Goal: Task Accomplishment & Management: Manage account settings

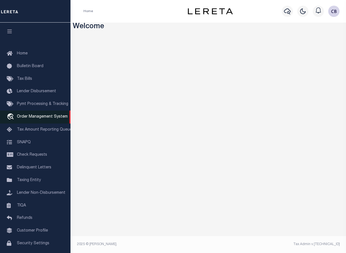
click at [37, 118] on span "Order Management System" at bounding box center [42, 117] width 51 height 4
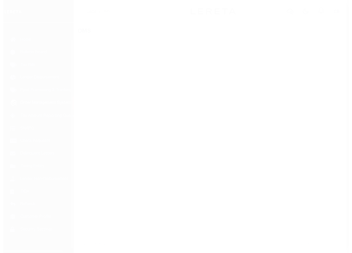
scroll to position [22, 0]
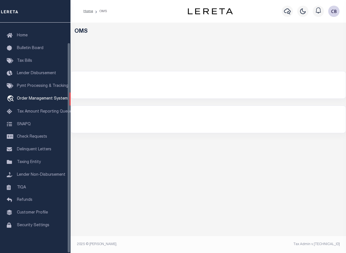
select select "200"
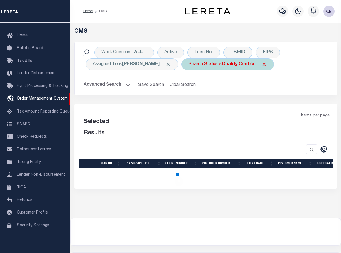
select select "200"
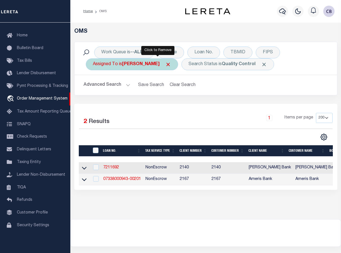
click at [165, 64] on span "Click to Remove" at bounding box center [168, 64] width 6 height 6
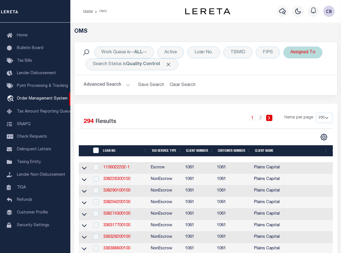
click at [306, 51] on div "Assigned To" at bounding box center [303, 52] width 39 height 12
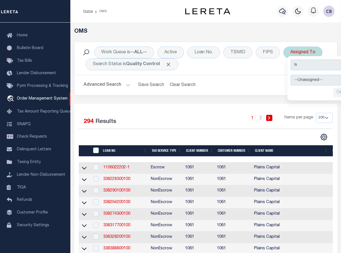
click at [305, 81] on select "--Unassigned-- [PERSON_NAME] [PERSON_NAME] [PERSON_NAME] [PERSON_NAME], [PERSON…" at bounding box center [332, 80] width 83 height 11
select select "[PERSON_NAME]"
click at [291, 75] on select "--Unassigned-- [PERSON_NAME] [PERSON_NAME] [PERSON_NAME] [PERSON_NAME], [PERSON…" at bounding box center [332, 80] width 83 height 11
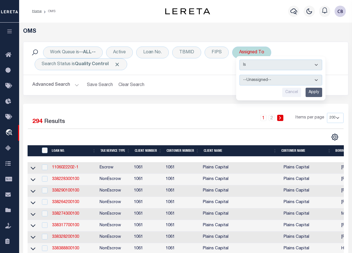
click at [312, 92] on input "Apply" at bounding box center [314, 92] width 17 height 9
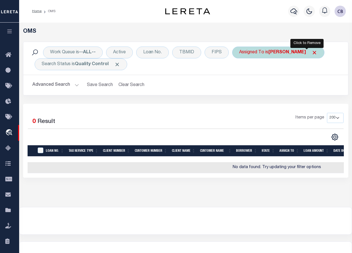
click at [312, 52] on span "Click to Remove" at bounding box center [315, 53] width 6 height 6
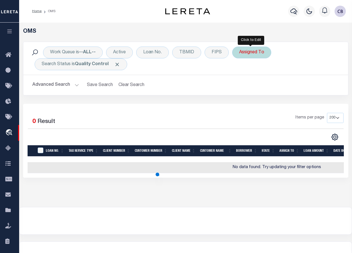
click at [248, 54] on div "Assigned To" at bounding box center [251, 52] width 39 height 12
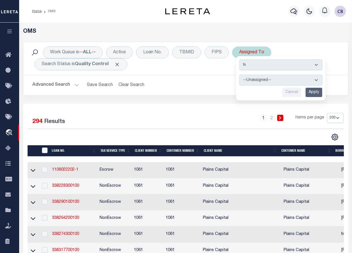
click at [266, 79] on select "--Unassigned-- [PERSON_NAME] [PERSON_NAME] [PERSON_NAME] [PERSON_NAME], [PERSON…" at bounding box center [281, 80] width 83 height 11
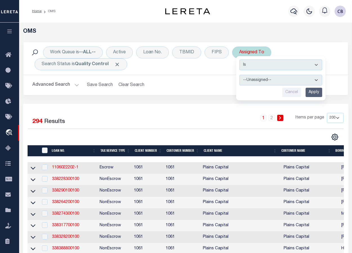
select select "[PERSON_NAME]"
click at [240, 75] on select "--Unassigned-- [PERSON_NAME] [PERSON_NAME] [PERSON_NAME] [PERSON_NAME], [PERSON…" at bounding box center [281, 80] width 83 height 11
click at [312, 93] on input "Apply" at bounding box center [314, 92] width 17 height 9
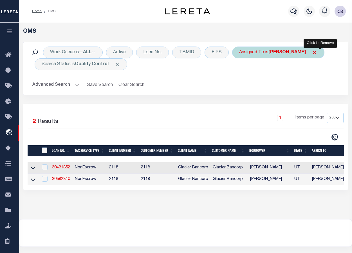
click at [318, 51] on span "Click to Remove" at bounding box center [315, 53] width 6 height 6
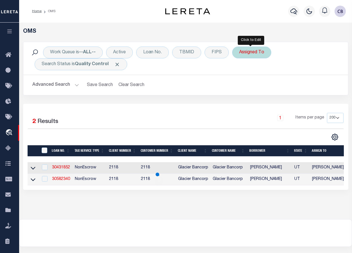
click at [252, 56] on div "Assigned To" at bounding box center [251, 52] width 39 height 12
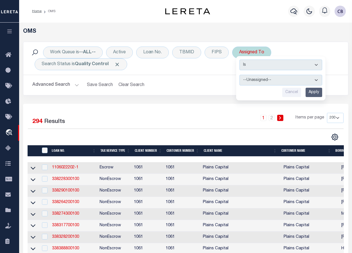
click at [281, 82] on select "--Unassigned-- [PERSON_NAME] [PERSON_NAME] [PERSON_NAME] [PERSON_NAME], [PERSON…" at bounding box center [281, 80] width 83 height 11
select select "[PERSON_NAME]"
click at [240, 75] on select "--Unassigned-- [PERSON_NAME] [PERSON_NAME] [PERSON_NAME] [PERSON_NAME], [PERSON…" at bounding box center [281, 80] width 83 height 11
click at [313, 93] on input "Apply" at bounding box center [314, 92] width 17 height 9
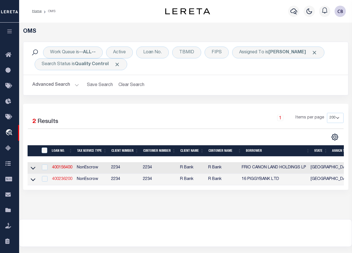
click at [57, 180] on link "400236200" at bounding box center [62, 179] width 20 height 4
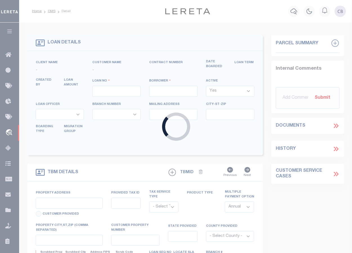
type input "400236200"
type input "16 PIGGYBANK LTD"
select select "False"
select select
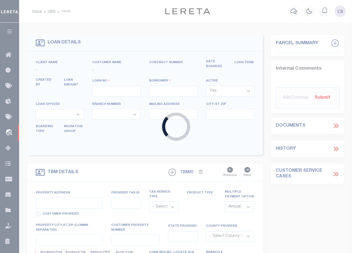
select select
select select "NonEscrow"
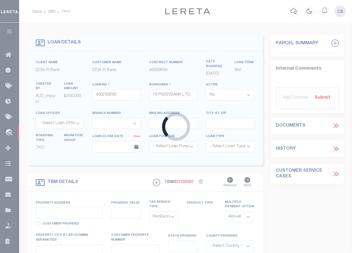
type input "211 S LAMAR BLVD"
type input "01050203080000"
select select
type input "AUSTIN TX 78704"
type input "[GEOGRAPHIC_DATA]"
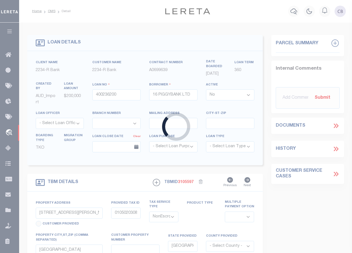
select select
type textarea "Liability subject to parcel provided"
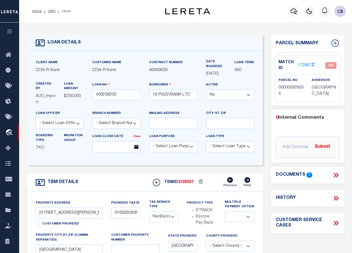
click at [303, 64] on link "1728672" at bounding box center [306, 66] width 16 height 6
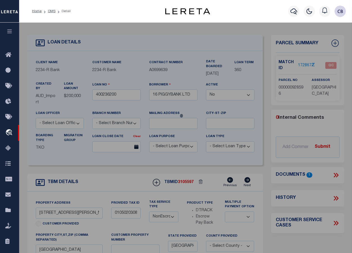
checkbox input "false"
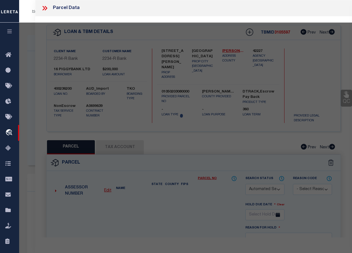
select select "QC"
type input "16 PIGGYBANK LTD"
select select
type input "211 LAMAR BLVD"
type input "AUSTIN TX 78704"
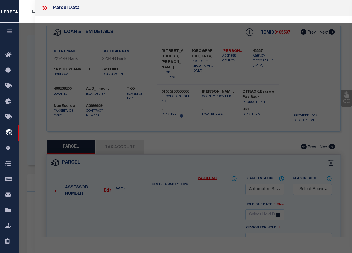
type textarea "PAGGI HOUSE LAND CONDOMINIUMS (COMMON AREA)"
type textarea "JS Reviewed on 6/19/2023 Parent Parcel removed on TBMID 3212714. (updated 6/20/…"
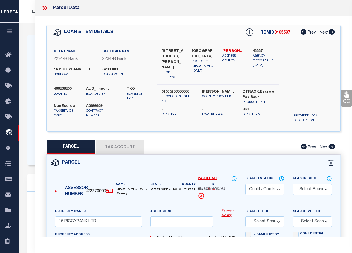
click at [45, 8] on icon at bounding box center [44, 8] width 7 height 7
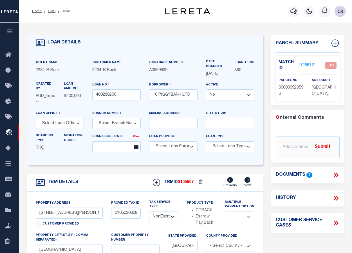
click at [336, 174] on icon at bounding box center [335, 175] width 3 height 5
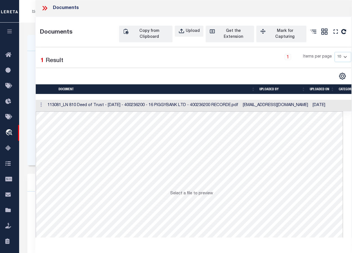
click at [45, 104] on td at bounding box center [41, 106] width 10 height 12
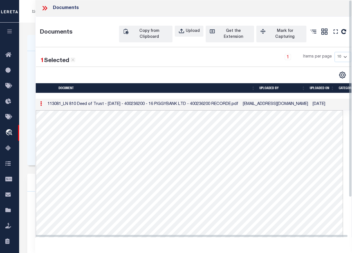
click at [43, 8] on icon at bounding box center [44, 8] width 7 height 7
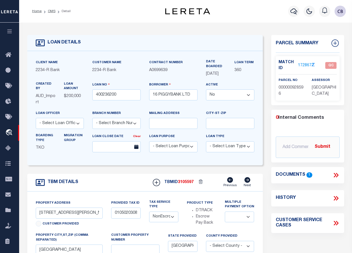
click at [307, 63] on link "1728672" at bounding box center [306, 66] width 16 height 6
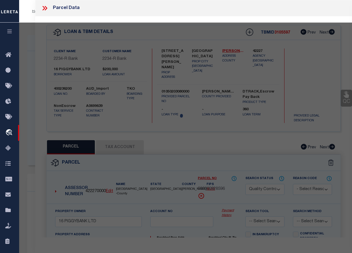
select select "AS"
checkbox input "false"
select select "QC"
type input "16 PIGGYBANK LTD"
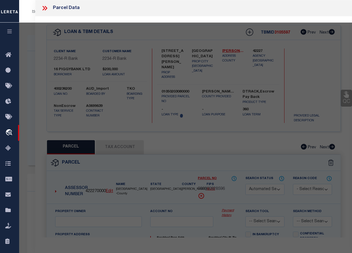
select select
type input "211 LAMAR BLVD"
type input "AUSTIN TX 78704"
type textarea "PAGGI HOUSE LAND CONDOMINIUMS (COMMON AREA)"
type textarea "JS Reviewed on 6/19/2023 Parent Parcel removed on TBMID 3212714. (updated 6/20/…"
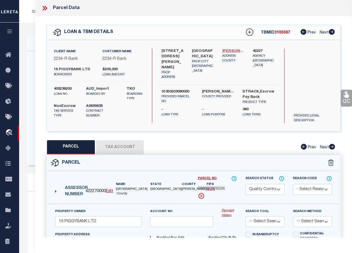
click at [233, 49] on link "Travis - 48453" at bounding box center [234, 51] width 22 height 6
click at [117, 3] on div "Parcel Data" at bounding box center [193, 8] width 317 height 16
click at [120, 147] on button "Tax Account" at bounding box center [120, 147] width 48 height 14
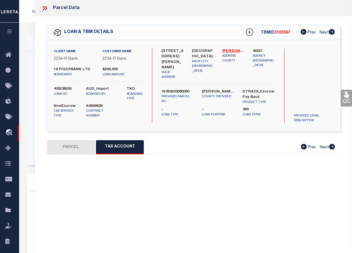
select select "100"
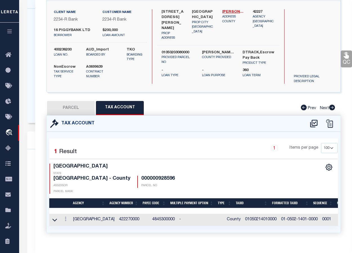
scroll to position [113, 0]
click at [55, 217] on icon at bounding box center [54, 220] width 5 height 6
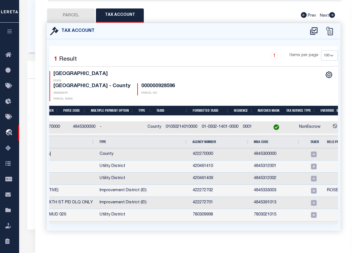
scroll to position [0, 0]
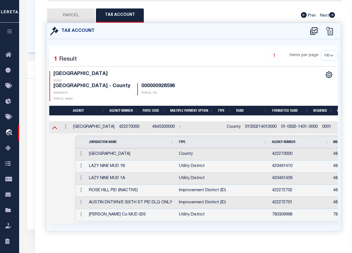
click at [55, 124] on icon at bounding box center [54, 127] width 5 height 6
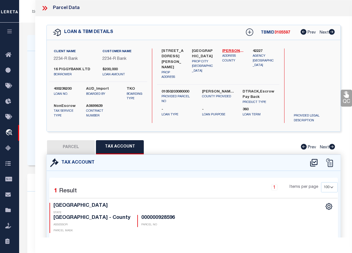
click at [77, 146] on button "PARCEL" at bounding box center [71, 147] width 48 height 14
select select "AS"
checkbox input "false"
select select "QC"
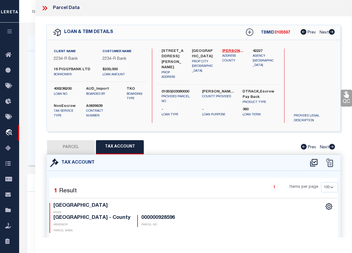
type input "16 PIGGYBANK LTD"
select select
type input "211 LAMAR BLVD"
type input "AUSTIN TX 78704"
type textarea "PAGGI HOUSE LAND CONDOMINIUMS (COMMON AREA)"
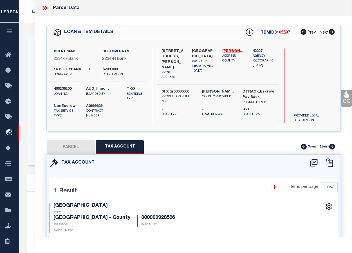
type textarea "JS Reviewed on 6/19/2023 Parent Parcel removed on TBMID 3212714. (updated 6/20/…"
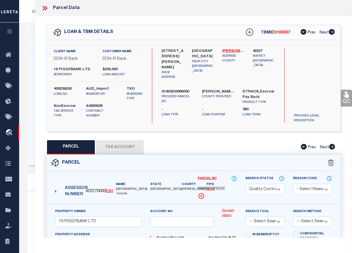
click at [45, 6] on icon at bounding box center [46, 8] width 3 height 5
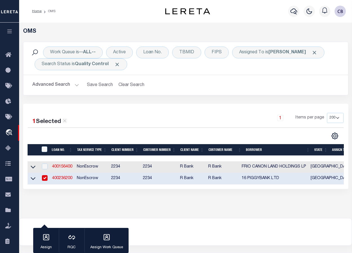
click at [45, 179] on input "checkbox" at bounding box center [45, 178] width 6 height 6
checkbox input "false"
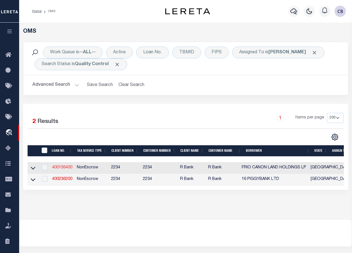
click at [60, 168] on link "400156400" at bounding box center [62, 167] width 20 height 4
type input "400156400"
type input "FRIO CANON LAND HOLDINGS LP"
select select
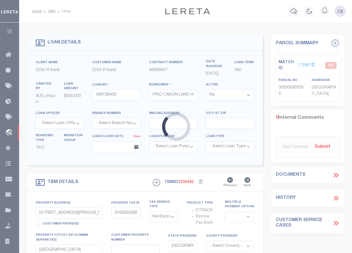
type input "4019 SPICEWOODS SPRINGS RD"
type input "A103-1536-12-00003"
select select
type input "AUSTIN TX 78759"
select select
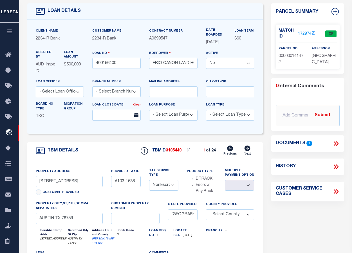
scroll to position [28, 0]
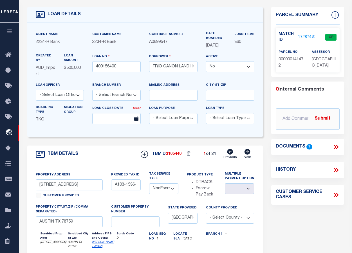
click at [337, 146] on icon at bounding box center [337, 146] width 3 height 5
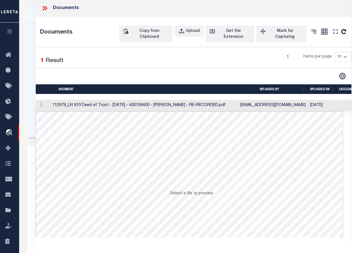
click at [50, 103] on td at bounding box center [43, 106] width 14 height 12
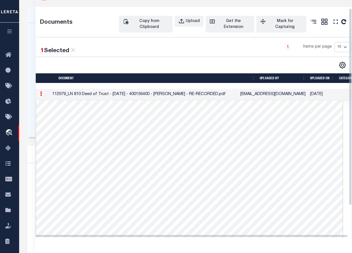
scroll to position [0, 0]
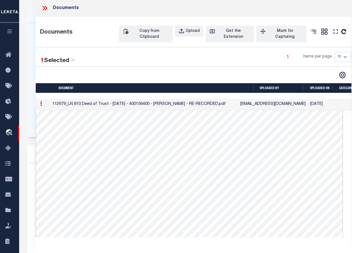
click at [43, 8] on icon at bounding box center [44, 8] width 7 height 7
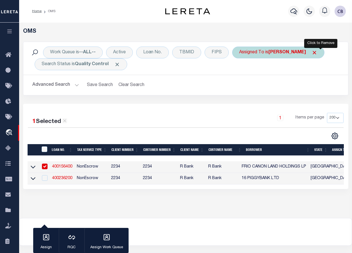
click at [318, 53] on span "Click to Remove" at bounding box center [315, 53] width 6 height 6
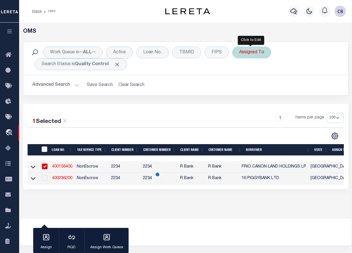
click at [250, 55] on div "Assigned To" at bounding box center [251, 52] width 39 height 12
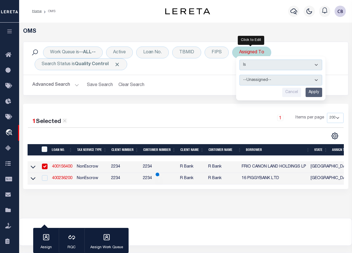
click at [264, 78] on select "--Unassigned-- [PERSON_NAME] [PERSON_NAME] [PERSON_NAME] [PERSON_NAME], [PERSON…" at bounding box center [281, 80] width 83 height 11
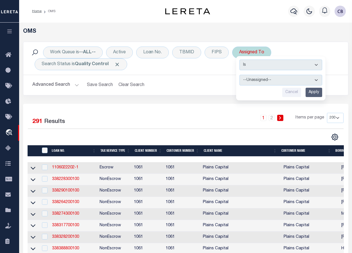
select select "[PERSON_NAME]"
click at [240, 75] on select "--Unassigned-- [PERSON_NAME] [PERSON_NAME] [PERSON_NAME] [PERSON_NAME], [PERSON…" at bounding box center [281, 80] width 83 height 11
click at [313, 90] on input "Apply" at bounding box center [314, 92] width 17 height 9
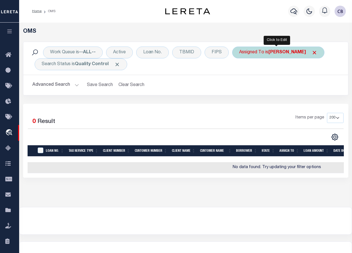
click at [266, 55] on div "Assigned To is Chethan Kasturi" at bounding box center [278, 52] width 92 height 12
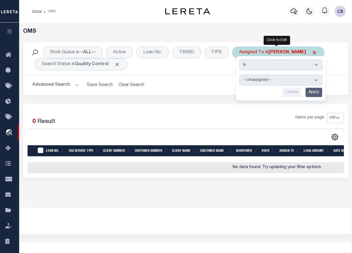
click at [259, 78] on select "--Unassigned-- [PERSON_NAME] [PERSON_NAME] [PERSON_NAME] [PERSON_NAME], [PERSON…" at bounding box center [281, 80] width 83 height 11
select select "[PERSON_NAME]"
click at [240, 75] on select "--Unassigned-- [PERSON_NAME] [PERSON_NAME] [PERSON_NAME] [PERSON_NAME], [PERSON…" at bounding box center [281, 80] width 83 height 11
click at [312, 92] on input "Apply" at bounding box center [314, 92] width 17 height 9
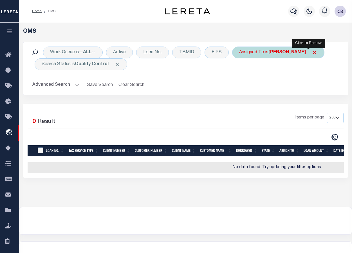
click at [312, 52] on span "Click to Remove" at bounding box center [315, 53] width 6 height 6
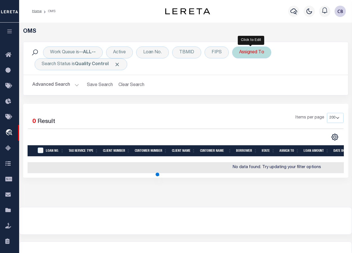
click at [253, 51] on div "Assigned To" at bounding box center [251, 52] width 39 height 12
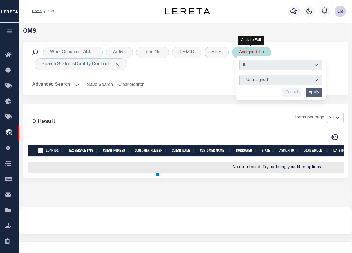
click at [266, 78] on select "--Unassigned-- [PERSON_NAME] [PERSON_NAME] [PERSON_NAME] [PERSON_NAME], [PERSON…" at bounding box center [281, 80] width 83 height 11
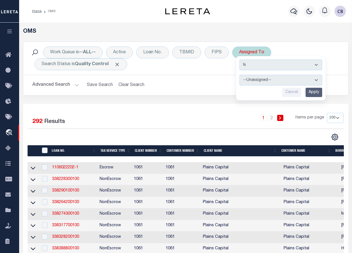
select select "[PERSON_NAME]"
click at [240, 75] on select "--Unassigned-- [PERSON_NAME] [PERSON_NAME] [PERSON_NAME] [PERSON_NAME], [PERSON…" at bounding box center [281, 80] width 83 height 11
click at [315, 94] on input "Apply" at bounding box center [314, 92] width 17 height 9
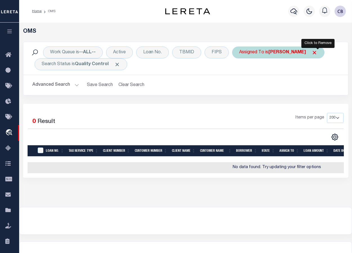
click at [318, 52] on span "Click to Remove" at bounding box center [315, 53] width 6 height 6
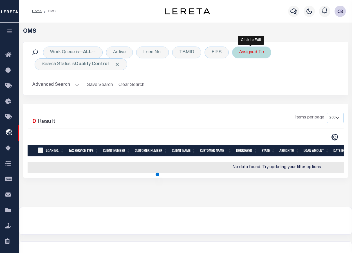
click at [253, 54] on div "Assigned To" at bounding box center [251, 52] width 39 height 12
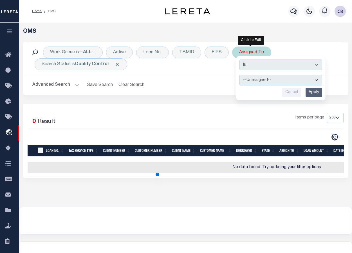
click at [280, 77] on select "--Unassigned-- [PERSON_NAME] [PERSON_NAME] [PERSON_NAME] [PERSON_NAME], [PERSON…" at bounding box center [281, 80] width 83 height 11
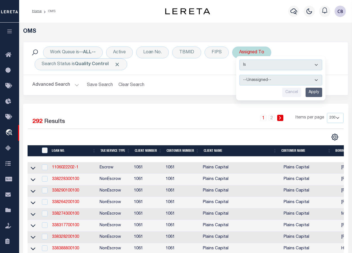
select select "[PERSON_NAME]"
click at [240, 75] on select "--Unassigned-- [PERSON_NAME] [PERSON_NAME] [PERSON_NAME] [PERSON_NAME], [PERSON…" at bounding box center [281, 80] width 83 height 11
click at [312, 93] on input "Apply" at bounding box center [314, 92] width 17 height 9
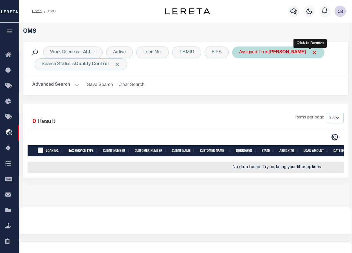
click at [312, 52] on span "Click to Remove" at bounding box center [315, 53] width 6 height 6
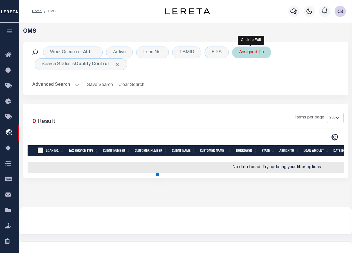
click at [249, 53] on div "Assigned To" at bounding box center [251, 52] width 39 height 12
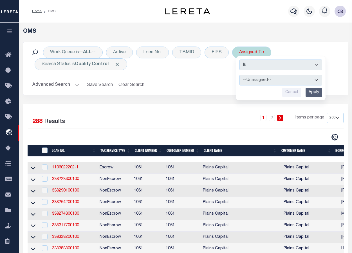
click at [257, 80] on select "--Unassigned-- [PERSON_NAME] [PERSON_NAME] [PERSON_NAME] [PERSON_NAME], [PERSON…" at bounding box center [281, 80] width 83 height 11
select select "[PERSON_NAME]"
click at [240, 75] on select "--Unassigned-- [PERSON_NAME] [PERSON_NAME] [PERSON_NAME] [PERSON_NAME], [PERSON…" at bounding box center [281, 80] width 83 height 11
click at [313, 94] on input "Apply" at bounding box center [314, 92] width 17 height 9
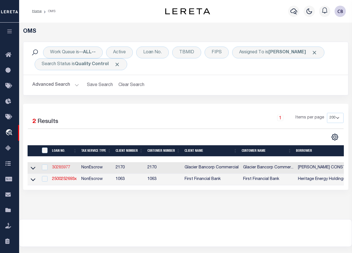
click at [61, 167] on link "30285977" at bounding box center [61, 167] width 18 height 4
type input "30285977"
type input "[PERSON_NAME] CONSTRUCTION, INC."
select select "True"
select select
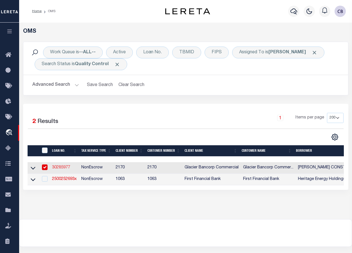
type input "11038 HIGHLAND BLVD STE 100"
type input "HIGHLAND UT 84003-3786"
select select
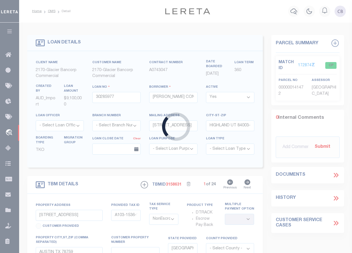
type input "6200 W 11000 N"
select select
type input "HIGHLAND UT 840030000"
type input "516"
type input "UT"
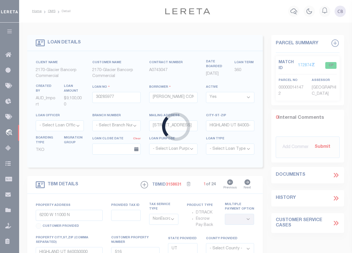
select select
select select "5655"
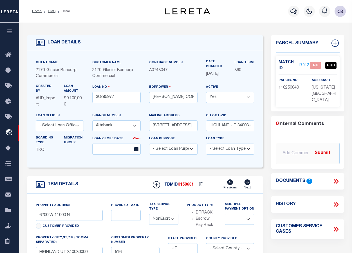
click at [302, 64] on link "1791211" at bounding box center [306, 66] width 16 height 6
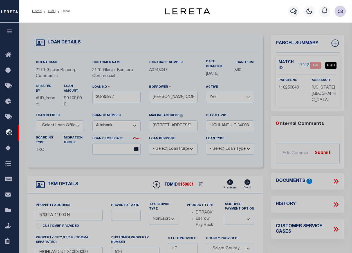
select select "AS"
checkbox input "false"
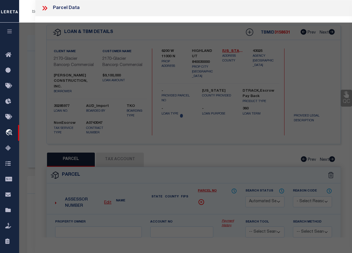
select select "QC"
type input "PATTERSON DEVELOPMENT LLC (2023) MEADOWBROOK PROPERTIES LIMITED PARTNERSHIP (20…"
select select "AGF"
select select "ADD"
type input "HIGHLAND, UT 84003"
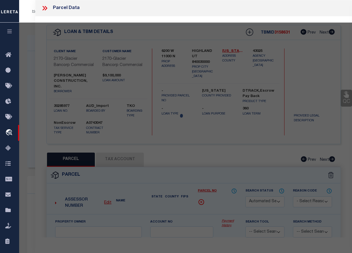
type textarea "COM N 89 DEG 59' 4" W 37.34 FT FR S 1/4 COR. SEC. 26, T4S, R1E, SLB&M.; N 89 DE…"
type textarea "Bad Parcel"
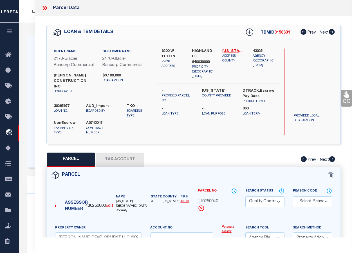
click at [44, 8] on icon at bounding box center [44, 8] width 7 height 7
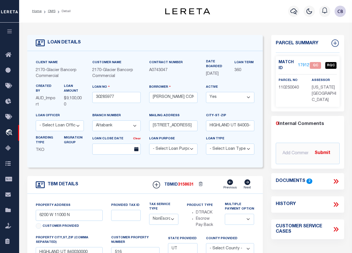
click at [303, 64] on link "1791211" at bounding box center [306, 66] width 16 height 6
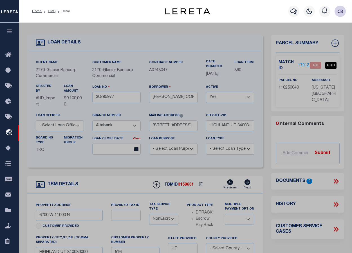
select select "AS"
select select
checkbox input "false"
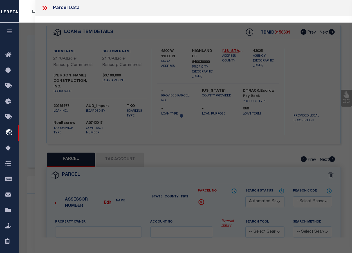
select select "QC"
type input "PATTERSON DEVELOPMENT LLC (2023) MEADOWBROOK PROPERTIES LIMITED PARTNERSHIP (20…"
select select "AGF"
select select "ADD"
type input "HIGHLAND, UT 84003"
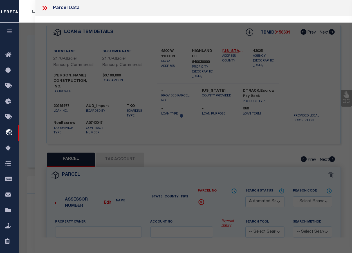
type textarea "COM N 89 DEG 59' 4" W 37.34 FT FR S 1/4 COR. SEC. 26, T4S, R1E, SLB&M.; N 89 DE…"
type textarea "Bad Parcel"
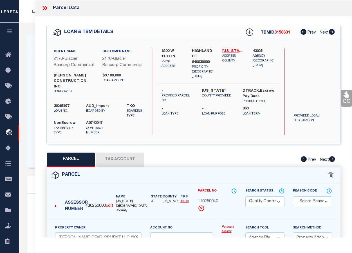
click at [46, 8] on icon at bounding box center [44, 8] width 7 height 7
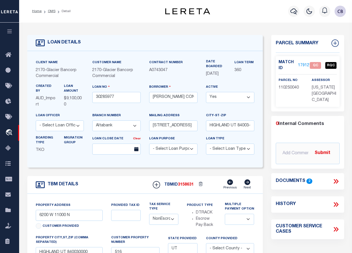
click at [337, 177] on icon at bounding box center [336, 180] width 7 height 7
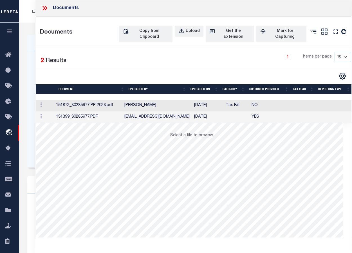
click at [50, 104] on td at bounding box center [45, 106] width 18 height 12
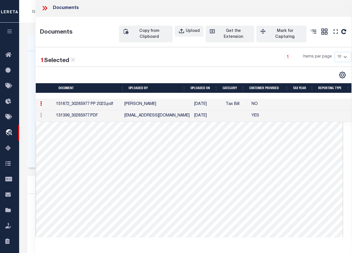
click at [44, 9] on icon at bounding box center [44, 8] width 3 height 5
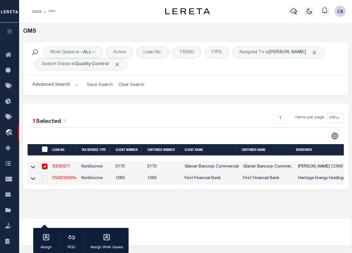
click at [46, 165] on input "checkbox" at bounding box center [45, 166] width 6 height 6
checkbox input "false"
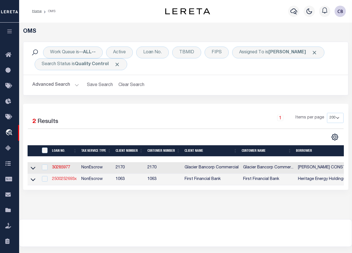
click at [67, 180] on link "2500252693x" at bounding box center [64, 179] width 25 height 4
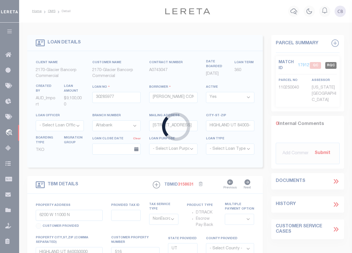
type input "2500252693x"
type input "Heritage Energy Holdings LLC"
select select "False"
select select
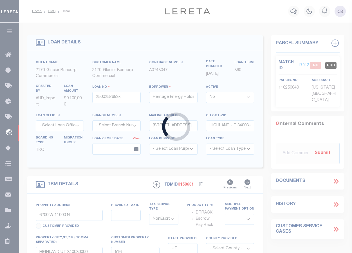
select select "10"
type input "134.21 ACRES OF LAND OUT OF TH"
select select
type input "MITCHELL COUNTY TX"
type input "[GEOGRAPHIC_DATA]"
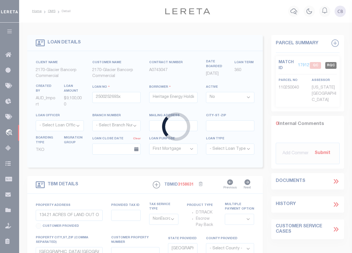
select select "773"
select select "490"
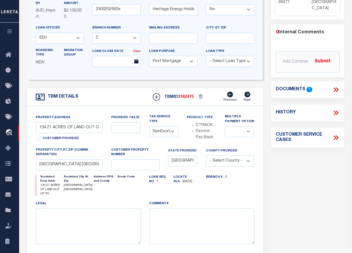
scroll to position [28, 0]
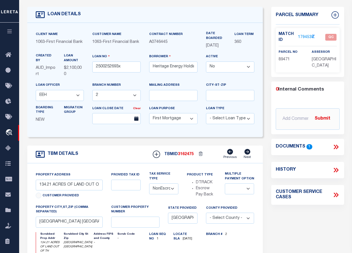
click at [335, 145] on icon at bounding box center [335, 146] width 3 height 5
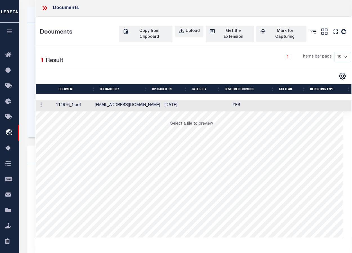
click at [51, 102] on td at bounding box center [45, 106] width 18 height 12
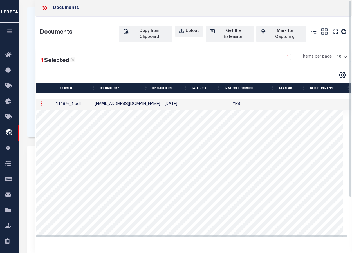
click at [45, 8] on icon at bounding box center [44, 8] width 3 height 5
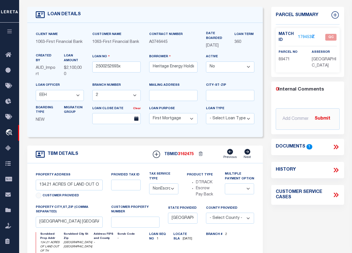
click at [306, 35] on link "1794538" at bounding box center [306, 37] width 16 height 6
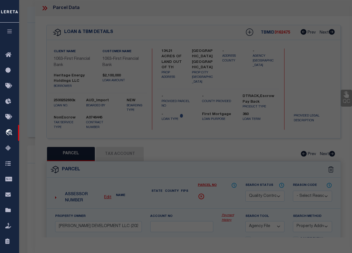
select select "AS"
select select
checkbox input "false"
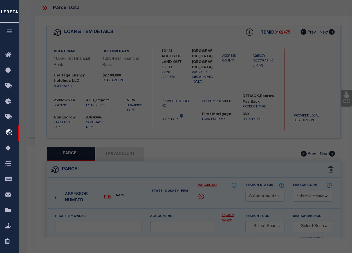
select select "QC"
type input "HERITAGE ENERGY HOLDINGS LLC"
select select
type textarea "ABST 712 BLK 25 T&P SEC 58 E/2 E/134.21 AC"
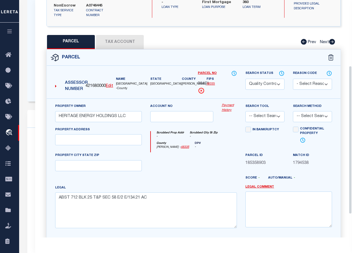
scroll to position [113, 0]
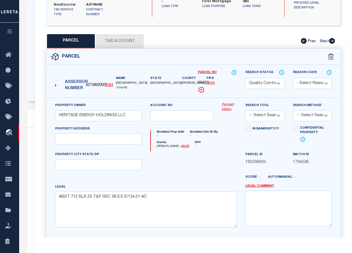
click at [279, 82] on select "Automated Search Bad Parcel Complete Duplicate Parcel High Dollar Reporting In …" at bounding box center [265, 83] width 39 height 11
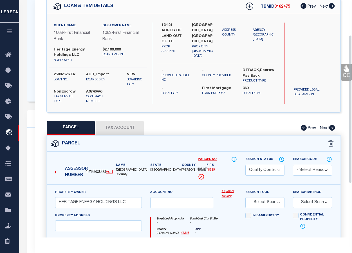
scroll to position [1, 0]
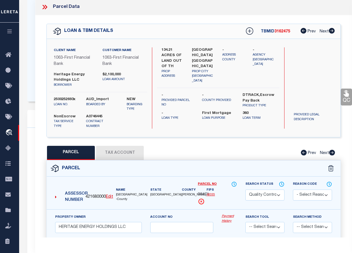
click at [279, 193] on select "Automated Search Bad Parcel Complete Duplicate Parcel High Dollar Reporting In …" at bounding box center [265, 194] width 39 height 11
click at [246, 189] on select "Automated Search Bad Parcel Complete Duplicate Parcel High Dollar Reporting In …" at bounding box center [265, 194] width 39 height 11
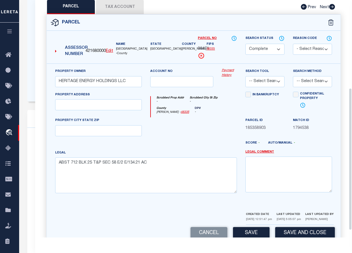
scroll to position [159, 0]
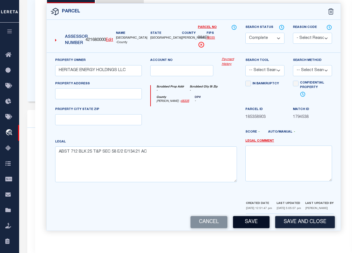
click at [252, 223] on button "Save" at bounding box center [251, 222] width 37 height 12
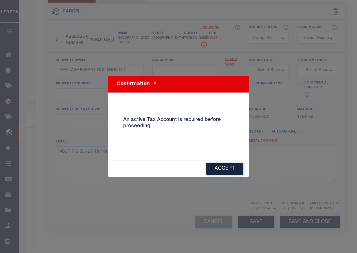
click at [153, 83] on icon "Close" at bounding box center [154, 83] width 3 height 4
select select "AS"
checkbox input "false"
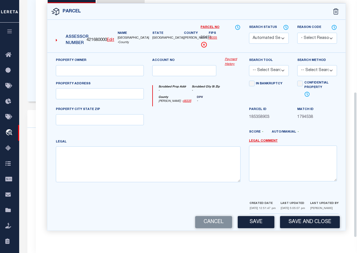
select select "QC"
type input "HERITAGE ENERGY HOLDINGS LLC"
select select
type textarea "ABST 712 BLK 25 T&P SEC 58 E/2 E/134.21 AC"
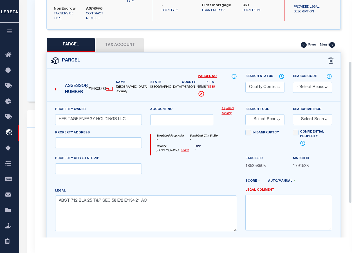
scroll to position [102, 0]
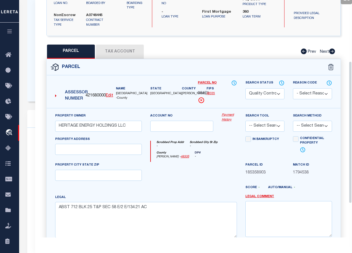
click at [116, 51] on button "Tax Account" at bounding box center [120, 52] width 48 height 14
select select "100"
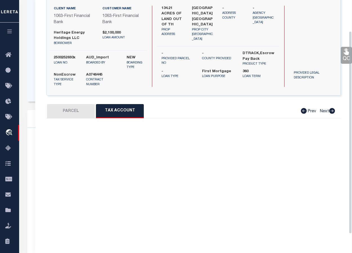
select select "100"
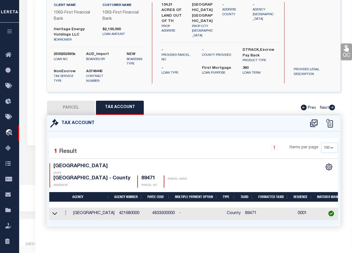
scroll to position [204, 0]
click at [55, 212] on icon at bounding box center [54, 213] width 5 height 3
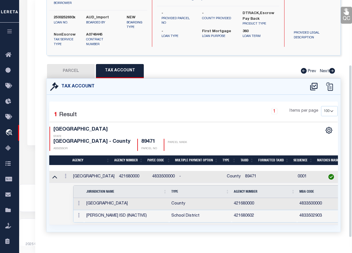
scroll to position [89, 0]
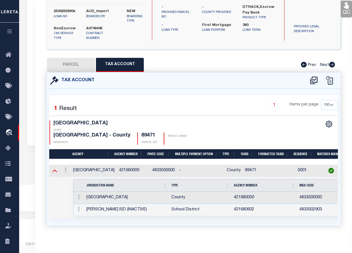
click at [55, 167] on icon at bounding box center [54, 170] width 5 height 6
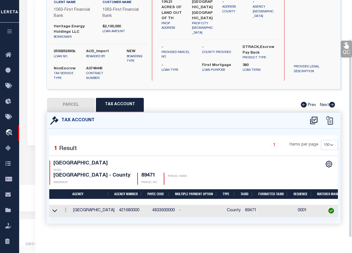
scroll to position [46, 0]
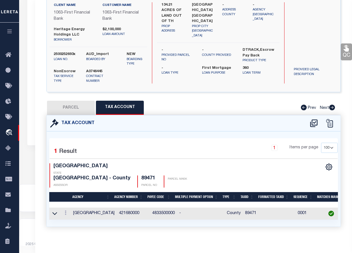
click at [75, 106] on button "PARCEL" at bounding box center [71, 108] width 48 height 14
select select "AS"
checkbox input "false"
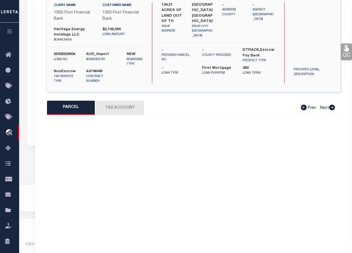
select select "QC"
type input "HERITAGE ENERGY HOLDINGS LLC"
select select
type textarea "ABST 712 BLK 25 T&P SEC 58 E/2 E/134.21 AC"
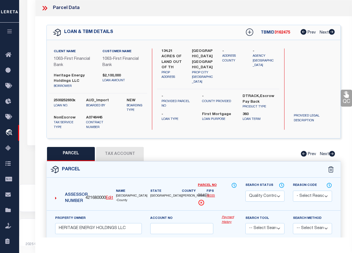
scroll to position [176, 0]
click at [46, 6] on icon at bounding box center [44, 8] width 7 height 7
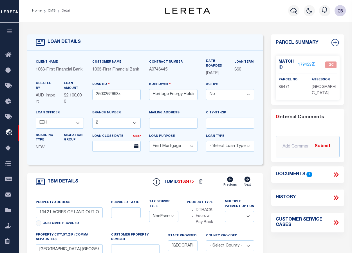
scroll to position [0, 0]
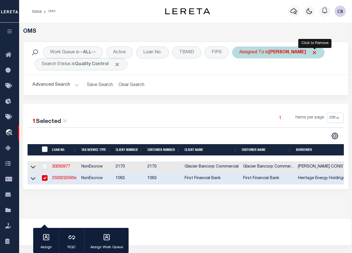
click at [315, 52] on span "Click to Remove" at bounding box center [315, 53] width 6 height 6
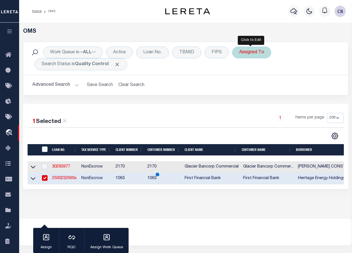
click at [254, 53] on div "Assigned To" at bounding box center [251, 52] width 39 height 12
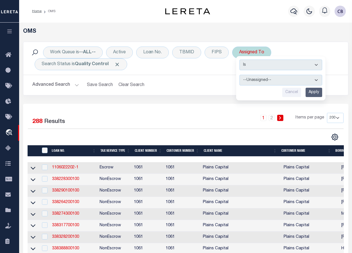
click at [264, 80] on select "--Unassigned-- [PERSON_NAME] [PERSON_NAME] [PERSON_NAME] [PERSON_NAME], [PERSON…" at bounding box center [281, 80] width 83 height 11
select select "[PERSON_NAME]"
click at [240, 75] on select "--Unassigned-- [PERSON_NAME] [PERSON_NAME] [PERSON_NAME] [PERSON_NAME], [PERSON…" at bounding box center [281, 80] width 83 height 11
click at [315, 90] on input "Apply" at bounding box center [314, 92] width 17 height 9
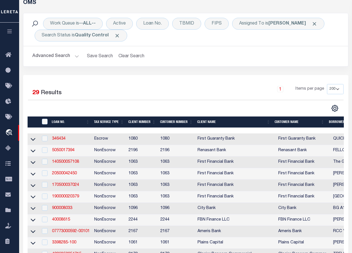
scroll to position [84, 0]
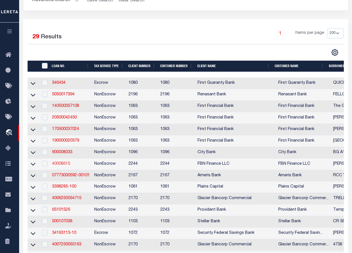
click at [60, 166] on link "40008615" at bounding box center [61, 164] width 18 height 4
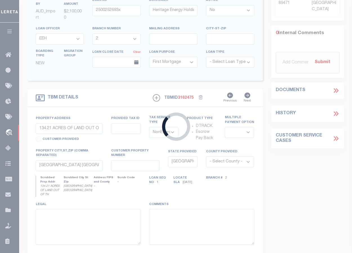
type input "40008615"
type input "[PERSON_NAME] ([PERSON_NAME])"
select select "True"
select select
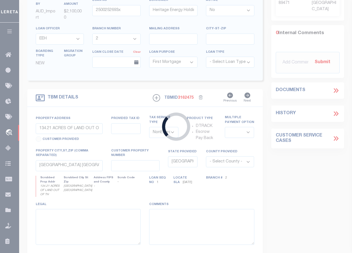
select select "100"
type input "4000 SE BALDWIN DR"
type input "51594"
type input "MADRAS OR 97741-8822"
type input "HCC"
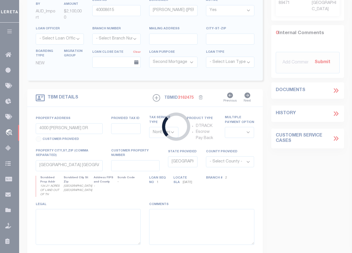
type input "OR"
select select
select select "14078"
select select "5511"
select select "1"
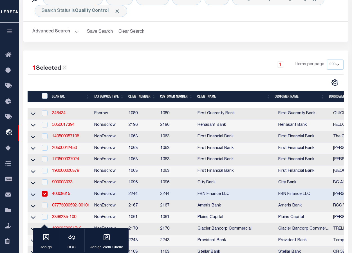
scroll to position [84, 0]
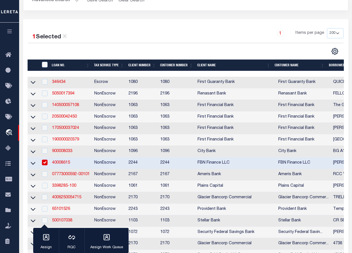
click at [46, 165] on input "checkbox" at bounding box center [45, 162] width 6 height 6
checkbox input "false"
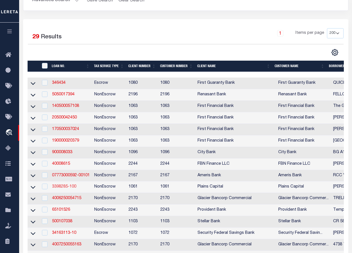
click at [66, 188] on link "3398285-100" at bounding box center [64, 186] width 24 height 4
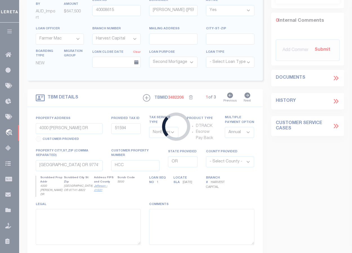
type input "3398285-100"
type input "JOHN RALPH STACY"
select select
type input "1024 LADY AMBER CT"
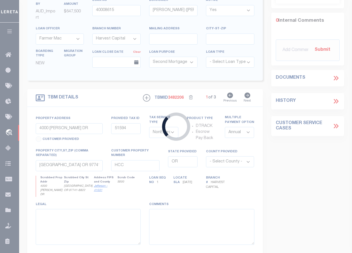
type input "GRANBURY TX 76049"
select select
type input "4526 BRONZE WAY"
select select
type input "DALLAS TX 75236"
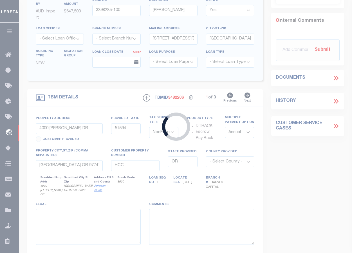
type input "[GEOGRAPHIC_DATA]"
select select
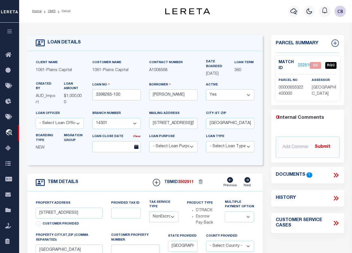
click at [337, 174] on icon at bounding box center [337, 175] width 3 height 5
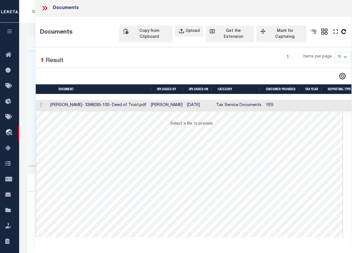
click at [48, 105] on td at bounding box center [42, 106] width 12 height 12
click at [45, 6] on icon at bounding box center [46, 8] width 3 height 5
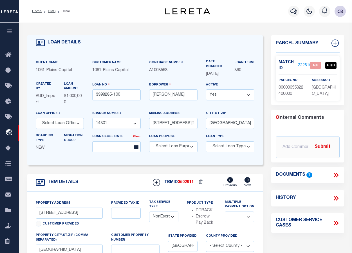
click at [300, 65] on link "2225169" at bounding box center [306, 66] width 16 height 6
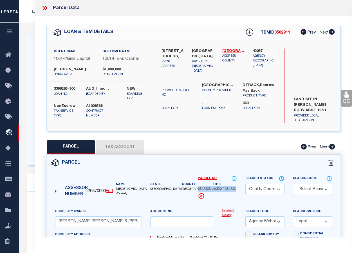
drag, startPoint x: 199, startPoint y: 189, endPoint x: 236, endPoint y: 187, distance: 37.2
click at [236, 187] on span "00000655322400000" at bounding box center [217, 189] width 38 height 6
copy span "00000655322400000"
click at [229, 50] on link "Dallas - 48113" at bounding box center [234, 51] width 22 height 6
click at [251, 137] on div "QC QC QC" at bounding box center [193, 193] width 317 height 355
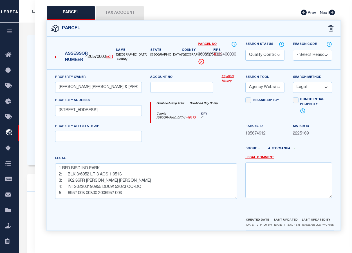
scroll to position [113, 0]
click at [280, 50] on select "Automated Search Bad Parcel Complete Duplicate Parcel High Dollar Reporting In …" at bounding box center [265, 55] width 39 height 11
click at [246, 50] on select "Automated Search Bad Parcel Complete Duplicate Parcel High Dollar Reporting In …" at bounding box center [265, 55] width 39 height 11
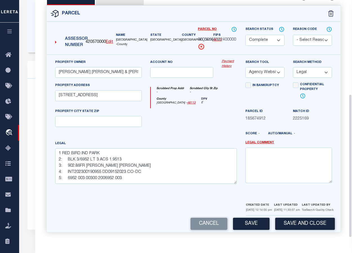
scroll to position [155, 0]
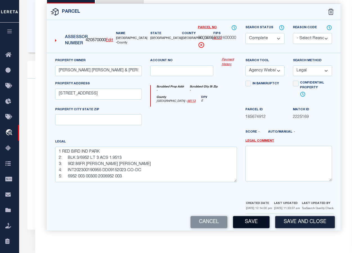
click at [252, 222] on button "Save" at bounding box center [251, 222] width 37 height 12
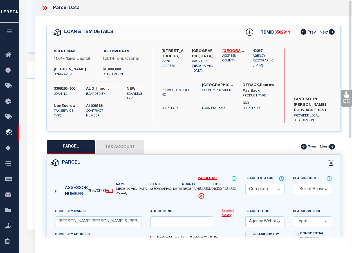
scroll to position [0, 0]
click at [45, 9] on icon at bounding box center [44, 8] width 7 height 7
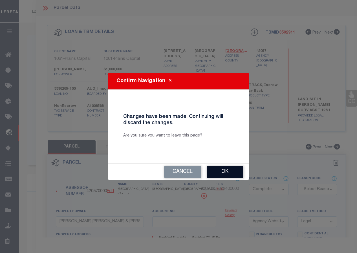
click at [223, 172] on button "Ok" at bounding box center [224, 172] width 37 height 12
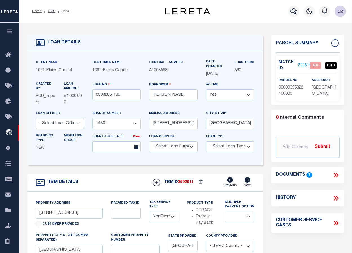
click at [303, 65] on link "2225169" at bounding box center [306, 66] width 16 height 6
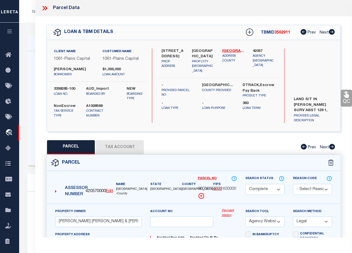
click at [341, 96] on icon at bounding box center [346, 94] width 5 height 6
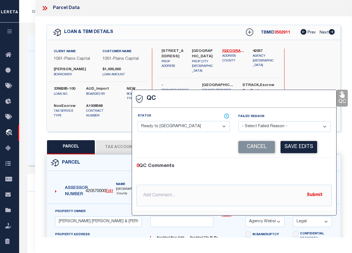
click at [182, 126] on select "- Select Status - Ready to QC Correct Incorrect" at bounding box center [184, 126] width 92 height 11
click at [138, 121] on select "- Select Status - Ready to QC Correct Incorrect" at bounding box center [184, 126] width 92 height 11
click at [306, 149] on button "Save Edits" at bounding box center [299, 147] width 37 height 12
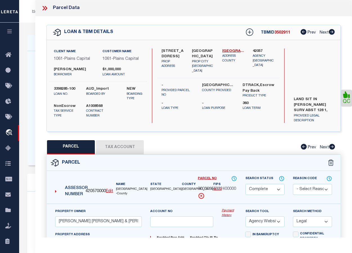
click at [46, 8] on icon at bounding box center [44, 8] width 7 height 7
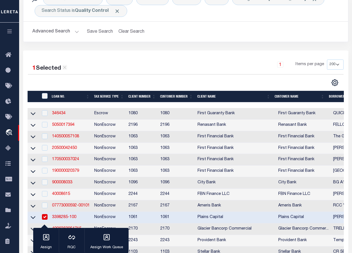
scroll to position [84, 0]
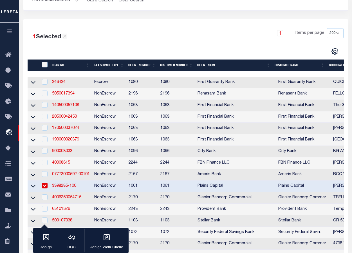
click at [62, 188] on link "3398285-100" at bounding box center [64, 186] width 24 height 4
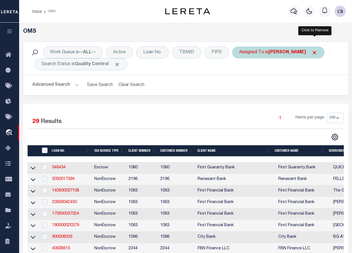
click at [316, 51] on span "Click to Remove" at bounding box center [315, 53] width 6 height 6
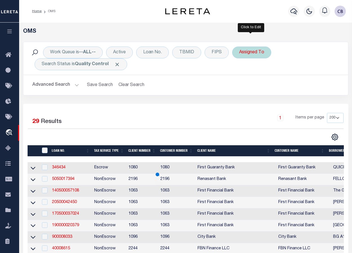
click at [258, 54] on div "Assigned To" at bounding box center [251, 52] width 39 height 12
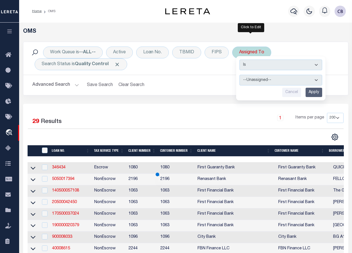
click at [261, 77] on select "--Unassigned-- [PERSON_NAME] [PERSON_NAME] [PERSON_NAME] [PERSON_NAME], [PERSON…" at bounding box center [281, 80] width 83 height 11
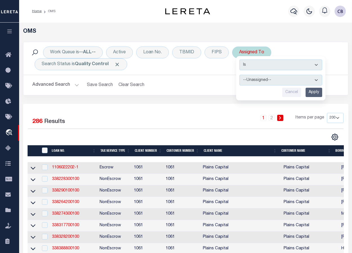
click at [240, 75] on select "--Unassigned-- [PERSON_NAME] [PERSON_NAME] [PERSON_NAME] [PERSON_NAME], [PERSON…" at bounding box center [281, 80] width 83 height 11
click at [310, 94] on input "Apply" at bounding box center [314, 92] width 17 height 9
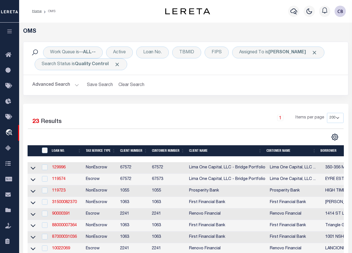
scroll to position [141, 0]
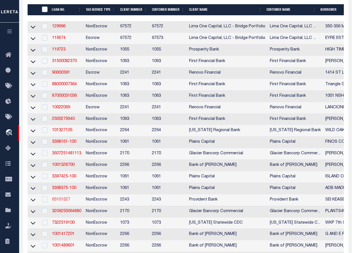
click at [63, 201] on link "65101527" at bounding box center [61, 199] width 18 height 4
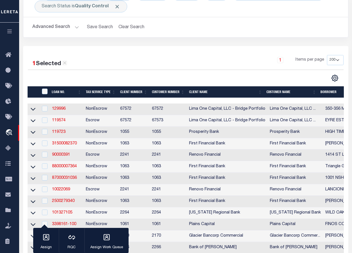
scroll to position [140, 0]
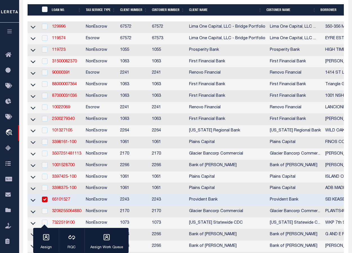
click at [45, 202] on input "checkbox" at bounding box center [45, 199] width 6 height 6
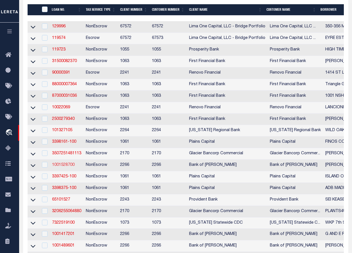
click at [63, 167] on link "1001528700" at bounding box center [63, 165] width 23 height 4
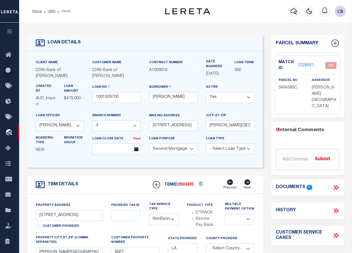
click at [306, 63] on link "2228697" at bounding box center [306, 66] width 16 height 6
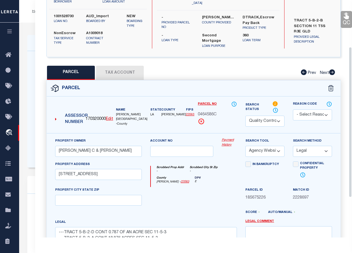
scroll to position [80, 0]
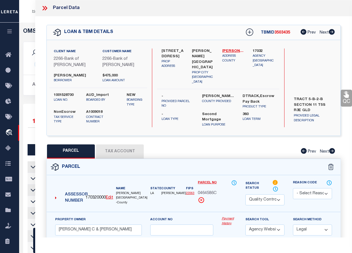
click at [44, 6] on icon at bounding box center [44, 8] width 7 height 7
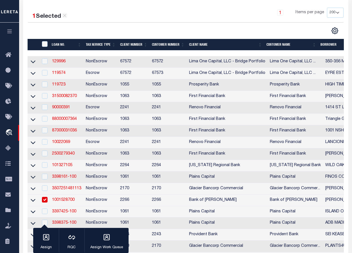
scroll to position [113, 0]
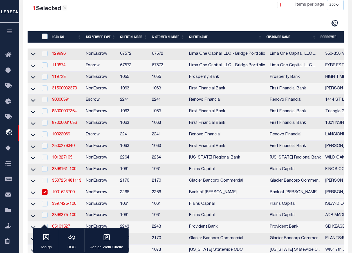
click at [48, 195] on input "checkbox" at bounding box center [45, 192] width 6 height 6
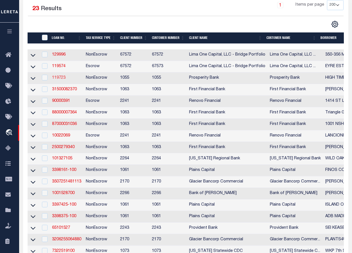
click at [58, 78] on link "119723" at bounding box center [59, 78] width 14 height 4
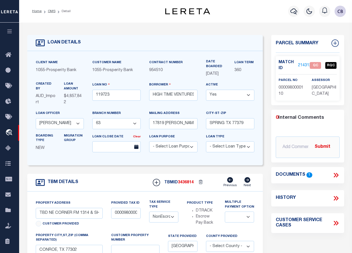
click at [338, 174] on icon at bounding box center [336, 174] width 7 height 7
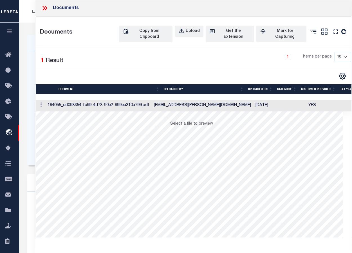
click at [45, 104] on td at bounding box center [41, 106] width 10 height 12
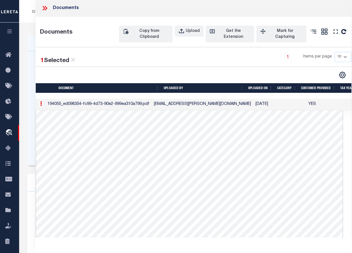
click at [43, 7] on icon at bounding box center [44, 8] width 7 height 7
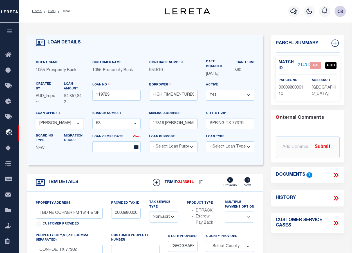
click at [302, 64] on link "2143128" at bounding box center [306, 66] width 16 height 6
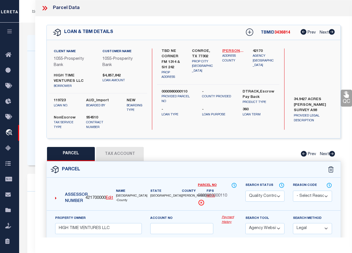
click at [226, 50] on link "Montgomery - 48339" at bounding box center [234, 51] width 22 height 6
drag, startPoint x: 54, startPoint y: 75, endPoint x: 93, endPoint y: 75, distance: 38.6
click at [93, 75] on label "HIGH TIME VENTURES LLC" at bounding box center [74, 78] width 40 height 11
copy label "HIGH TIME VENTURES"
click at [46, 9] on icon at bounding box center [44, 8] width 7 height 7
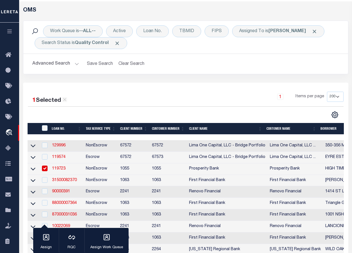
scroll to position [113, 0]
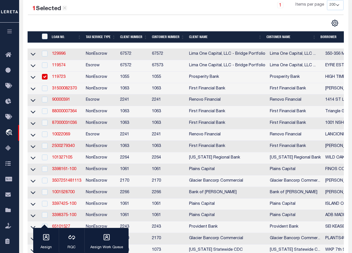
click at [46, 78] on input "checkbox" at bounding box center [45, 77] width 6 height 6
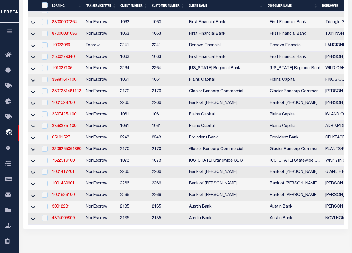
scroll to position [225, 0]
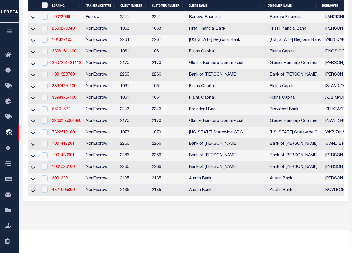
click at [60, 111] on link "65101527" at bounding box center [61, 109] width 18 height 4
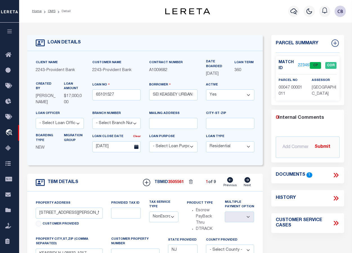
click at [303, 64] on link "2234635" at bounding box center [306, 66] width 16 height 6
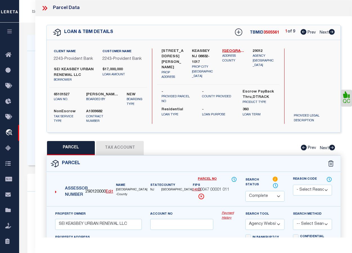
click at [332, 34] on icon at bounding box center [332, 32] width 6 height 6
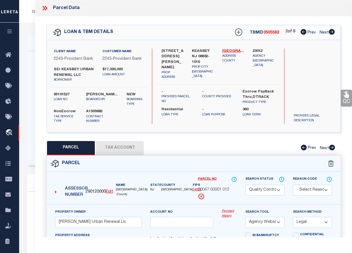
click at [332, 34] on icon at bounding box center [332, 32] width 6 height 6
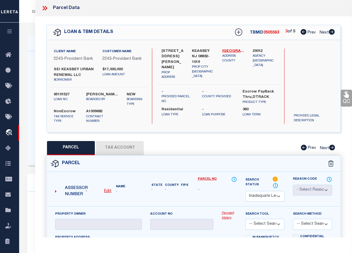
click at [332, 34] on icon at bounding box center [332, 32] width 6 height 6
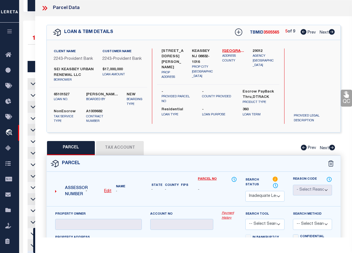
scroll to position [159, 0]
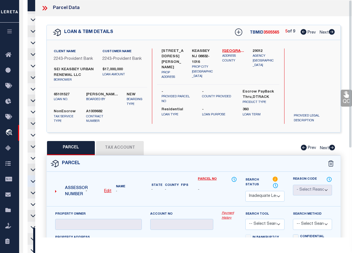
click at [45, 8] on icon at bounding box center [44, 8] width 7 height 7
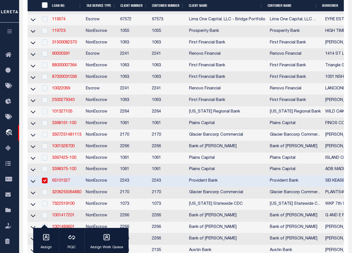
click at [43, 183] on input "checkbox" at bounding box center [45, 180] width 6 height 6
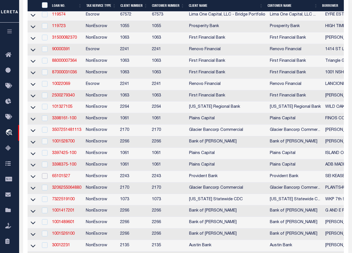
scroll to position [160, 0]
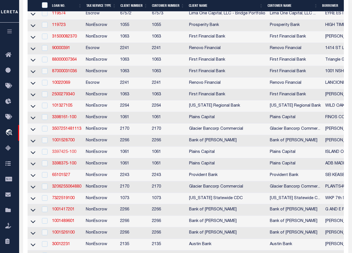
click at [67, 154] on link "3397425-100" at bounding box center [64, 152] width 24 height 4
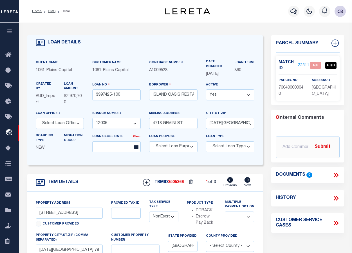
click at [304, 64] on link "2231112" at bounding box center [306, 66] width 16 height 6
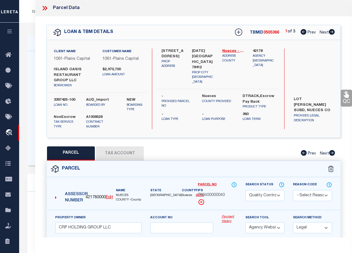
click at [332, 32] on icon at bounding box center [332, 32] width 6 height 6
click at [332, 34] on icon at bounding box center [332, 32] width 6 height 6
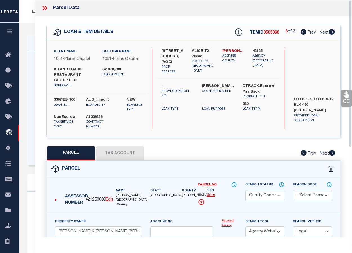
click at [45, 8] on icon at bounding box center [44, 8] width 7 height 7
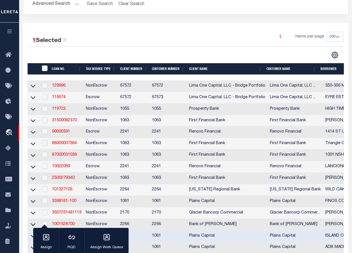
scroll to position [159, 0]
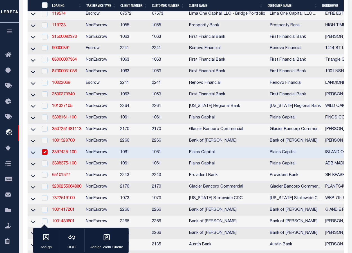
click at [44, 155] on input "checkbox" at bounding box center [45, 152] width 6 height 6
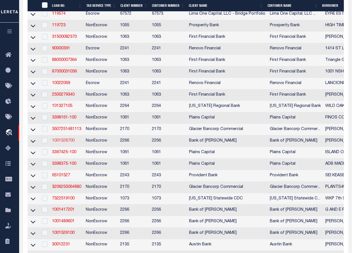
click at [62, 143] on link "1001528700" at bounding box center [63, 141] width 23 height 4
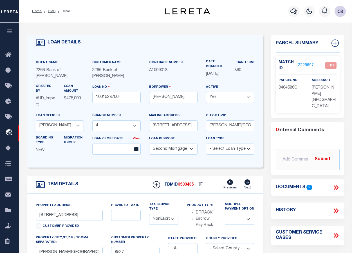
click at [302, 64] on link "2228697" at bounding box center [306, 66] width 16 height 6
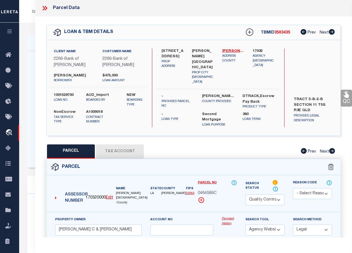
click at [45, 8] on icon at bounding box center [44, 8] width 7 height 7
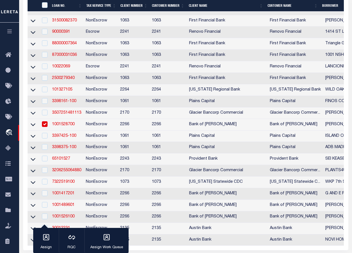
scroll to position [188, 0]
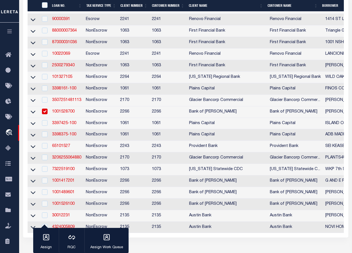
click at [46, 114] on input "checkbox" at bounding box center [45, 111] width 6 height 6
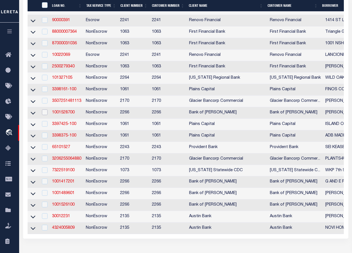
scroll to position [282, 0]
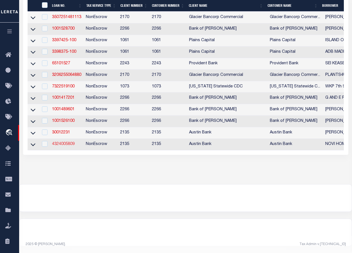
click at [67, 142] on link "4324005809" at bounding box center [63, 144] width 23 height 4
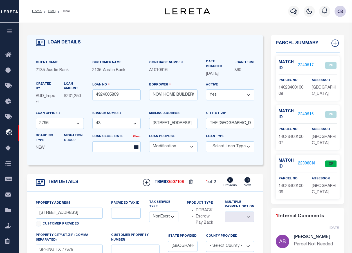
click at [305, 65] on link "2240517" at bounding box center [306, 66] width 16 height 6
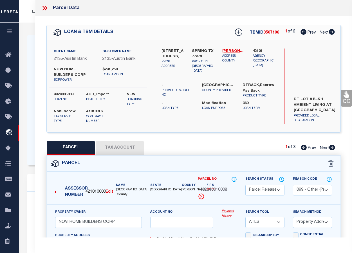
click at [333, 148] on icon at bounding box center [333, 147] width 6 height 6
click at [331, 32] on icon at bounding box center [332, 32] width 6 height 6
click at [232, 51] on link "[PERSON_NAME] - 48201" at bounding box center [234, 51] width 22 height 6
drag, startPoint x: 199, startPoint y: 190, endPoint x: 228, endPoint y: 189, distance: 28.7
click at [228, 189] on div "1402340010008" at bounding box center [217, 190] width 39 height 6
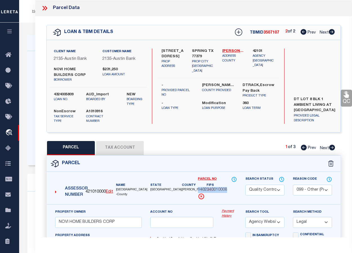
copy span "1402340010008"
click at [115, 144] on button "Tax Account" at bounding box center [120, 148] width 48 height 14
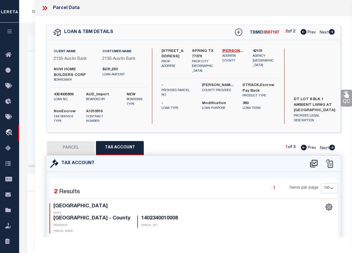
click at [72, 147] on button "PARCEL" at bounding box center [71, 148] width 48 height 14
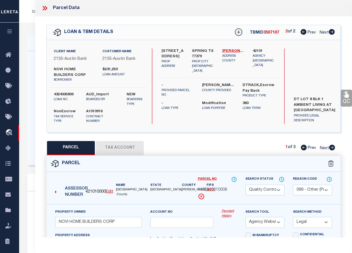
click at [303, 33] on icon at bounding box center [304, 32] width 6 height 6
click at [341, 99] on link "QC" at bounding box center [346, 98] width 11 height 17
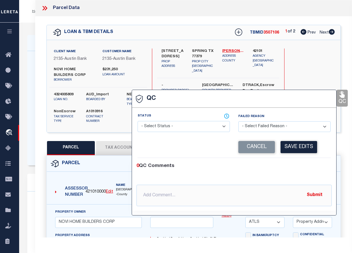
click at [187, 128] on select "- Select Status - Ready to QC Correct Incorrect" at bounding box center [184, 126] width 92 height 11
click at [138, 121] on select "- Select Status - Ready to QC Correct Incorrect" at bounding box center [184, 126] width 92 height 11
click at [298, 149] on button "Save Edits" at bounding box center [299, 147] width 37 height 12
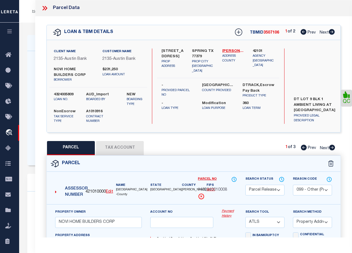
click at [332, 148] on icon at bounding box center [333, 147] width 6 height 6
click at [341, 95] on icon at bounding box center [346, 94] width 7 height 7
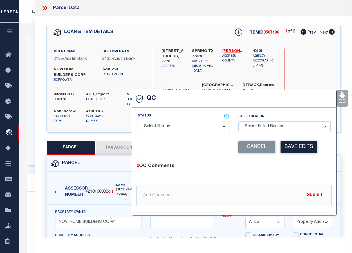
click at [175, 127] on select "- Select Status - Ready to QC Correct Incorrect" at bounding box center [184, 126] width 92 height 11
click at [138, 121] on select "- Select Status - Ready to QC Correct Incorrect" at bounding box center [184, 126] width 92 height 11
click at [296, 151] on button "Save Edits" at bounding box center [299, 147] width 37 height 12
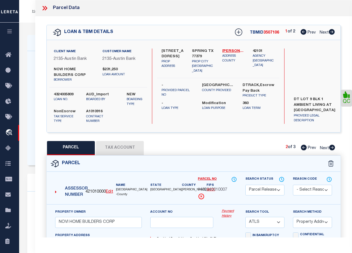
click at [332, 147] on icon at bounding box center [333, 147] width 6 height 6
click at [341, 100] on link "QC" at bounding box center [346, 98] width 11 height 17
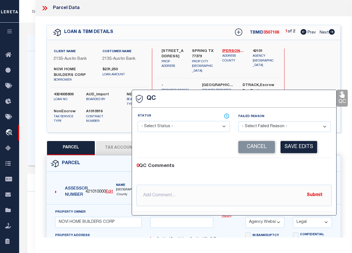
click at [187, 127] on select "- Select Status - Ready to QC Correct Incorrect" at bounding box center [184, 126] width 92 height 11
click at [138, 121] on select "- Select Status - Ready to QC Correct Incorrect" at bounding box center [184, 126] width 92 height 11
click at [300, 146] on button "Save Edits" at bounding box center [299, 147] width 37 height 12
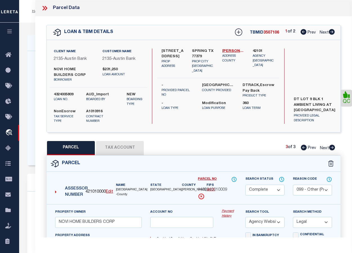
click at [332, 34] on icon at bounding box center [332, 32] width 6 height 6
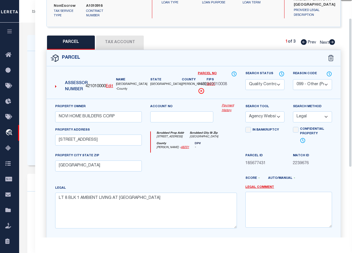
scroll to position [27, 0]
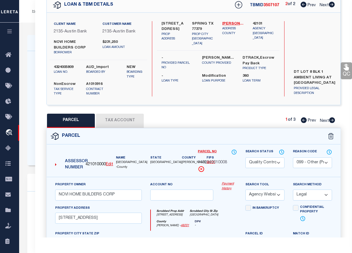
click at [332, 120] on icon at bounding box center [333, 120] width 6 height 6
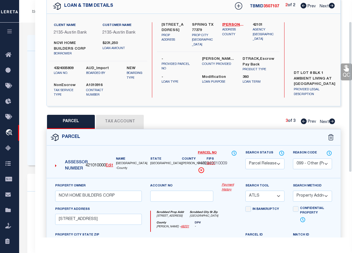
scroll to position [23, 0]
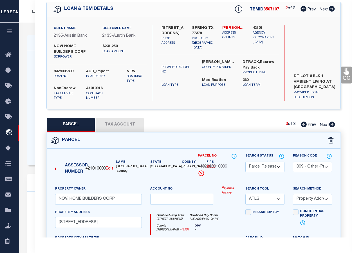
click at [304, 124] on icon at bounding box center [304, 124] width 6 height 6
click at [331, 124] on icon at bounding box center [333, 124] width 6 height 6
click at [304, 8] on icon at bounding box center [304, 9] width 6 height 6
click at [333, 124] on icon at bounding box center [333, 124] width 6 height 6
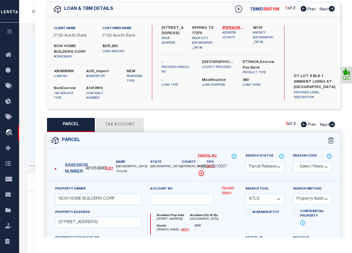
click at [333, 124] on icon at bounding box center [333, 124] width 6 height 6
click at [332, 9] on icon at bounding box center [332, 9] width 6 height 6
click at [279, 165] on select "Automated Search Bad Parcel Complete Duplicate Parcel High Dollar Reporting In …" at bounding box center [265, 166] width 39 height 11
click at [246, 161] on select "Automated Search Bad Parcel Complete Duplicate Parcel High Dollar Reporting In …" at bounding box center [265, 166] width 39 height 11
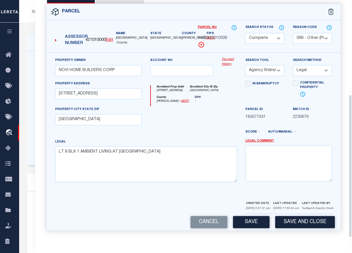
scroll to position [157, 0]
click at [249, 223] on button "Save" at bounding box center [251, 222] width 37 height 12
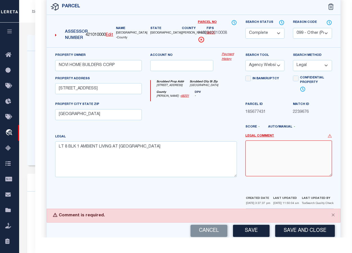
click at [270, 149] on textarea at bounding box center [289, 157] width 87 height 35
click at [247, 234] on button "Save" at bounding box center [251, 230] width 37 height 12
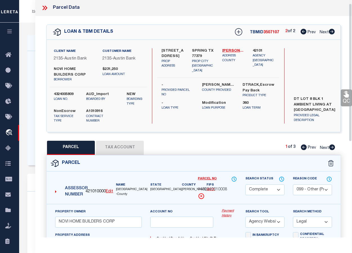
scroll to position [0, 0]
click at [46, 7] on icon at bounding box center [46, 8] width 3 height 5
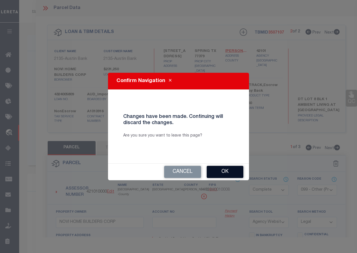
click at [222, 172] on button "Ok" at bounding box center [224, 172] width 37 height 12
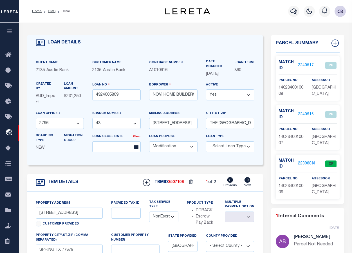
click at [304, 65] on link "2240517" at bounding box center [306, 66] width 16 height 6
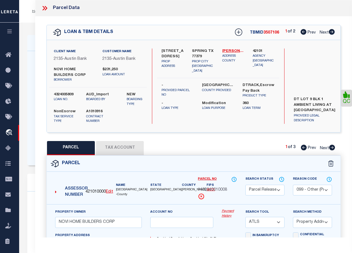
click at [332, 148] on icon at bounding box center [332, 147] width 6 height 6
click at [331, 34] on icon at bounding box center [332, 32] width 6 height 6
click at [341, 101] on link "QC" at bounding box center [346, 98] width 11 height 17
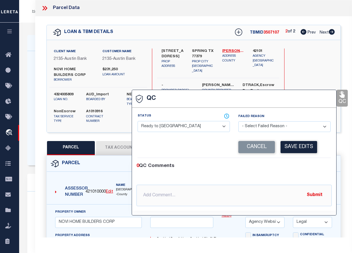
click at [196, 127] on select "- Select Status - Ready to QC Correct Incorrect" at bounding box center [184, 126] width 92 height 11
click at [138, 121] on select "- Select Status - Ready to QC Correct Incorrect" at bounding box center [184, 126] width 92 height 11
click at [302, 149] on button "Save Edits" at bounding box center [299, 147] width 37 height 12
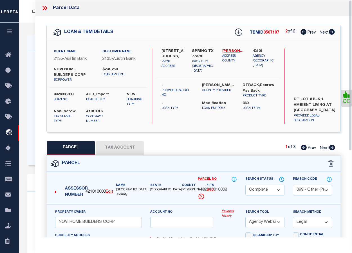
click at [332, 149] on icon at bounding box center [333, 147] width 6 height 6
click at [341, 97] on icon at bounding box center [346, 94] width 5 height 6
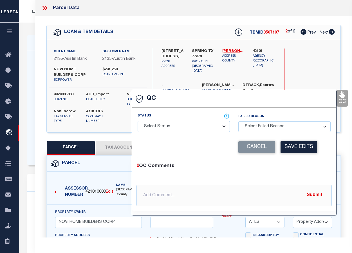
click at [199, 127] on select "- Select Status - Ready to QC Correct Incorrect" at bounding box center [184, 126] width 92 height 11
click at [138, 121] on select "- Select Status - Ready to QC Correct Incorrect" at bounding box center [184, 126] width 92 height 11
click at [302, 149] on button "Save Edits" at bounding box center [299, 147] width 37 height 12
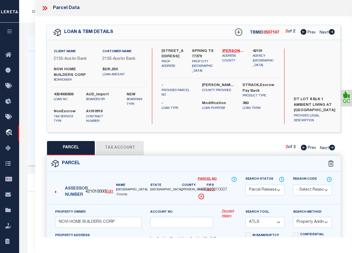
click at [333, 148] on icon at bounding box center [332, 147] width 6 height 6
click at [341, 103] on link "QC" at bounding box center [346, 98] width 11 height 17
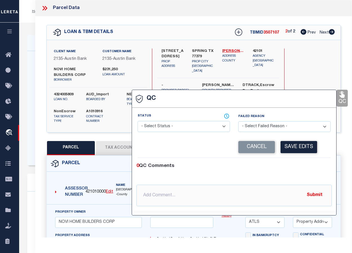
click at [186, 130] on select "- Select Status - Ready to QC Correct Incorrect" at bounding box center [184, 126] width 92 height 11
click at [138, 121] on select "- Select Status - Ready to QC Correct Incorrect" at bounding box center [184, 126] width 92 height 11
click at [301, 146] on button "Save Edits" at bounding box center [299, 147] width 37 height 12
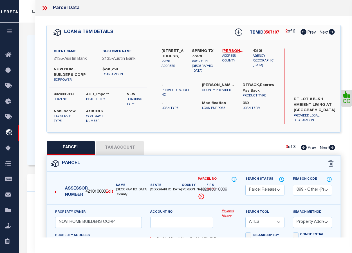
click at [46, 7] on icon at bounding box center [44, 8] width 7 height 7
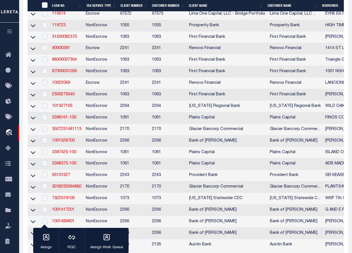
scroll to position [281, 0]
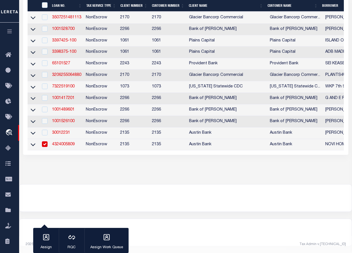
click at [61, 142] on link "4324005809" at bounding box center [63, 144] width 23 height 4
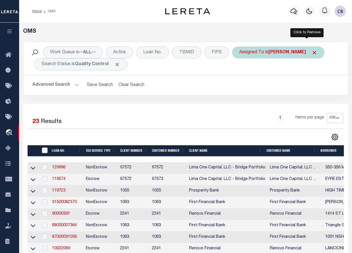
click at [312, 50] on span "Click to Remove" at bounding box center [315, 53] width 6 height 6
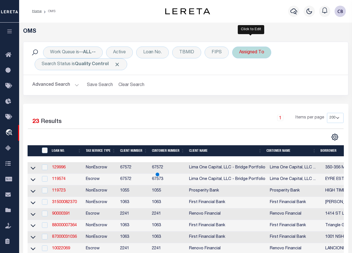
click at [259, 52] on div "Assigned To" at bounding box center [251, 52] width 39 height 12
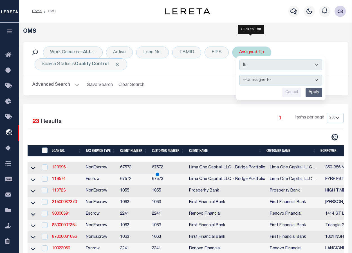
click at [264, 77] on select "--Unassigned-- [PERSON_NAME] [PERSON_NAME] [PERSON_NAME] [PERSON_NAME], [PERSON…" at bounding box center [281, 80] width 83 height 11
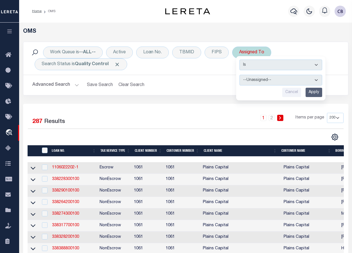
click at [240, 75] on select "--Unassigned-- [PERSON_NAME] [PERSON_NAME] [PERSON_NAME] [PERSON_NAME], [PERSON…" at bounding box center [281, 80] width 83 height 11
click at [317, 91] on input "Apply" at bounding box center [314, 92] width 17 height 9
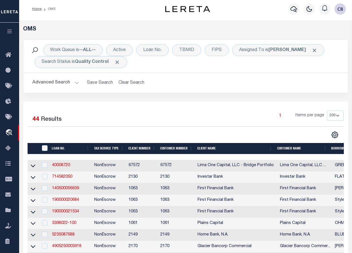
scroll to position [84, 0]
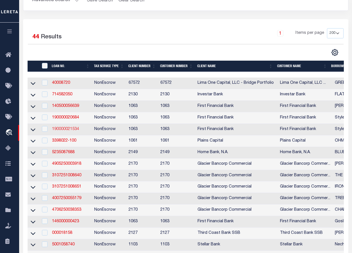
click at [64, 131] on link "190000021534" at bounding box center [65, 129] width 27 height 4
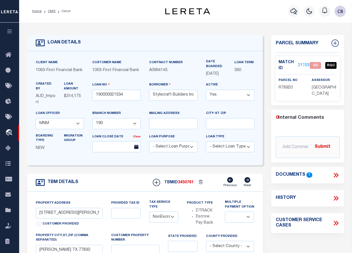
click at [335, 174] on icon at bounding box center [335, 175] width 3 height 5
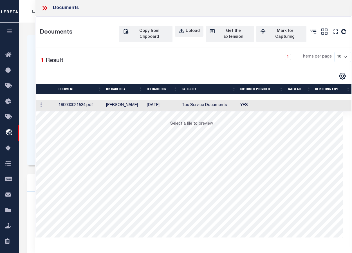
click at [51, 103] on td at bounding box center [46, 106] width 21 height 12
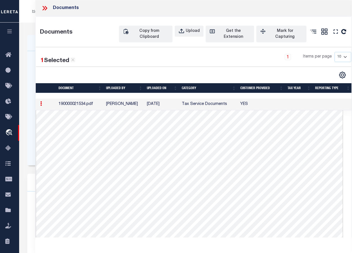
click at [44, 7] on icon at bounding box center [44, 8] width 3 height 5
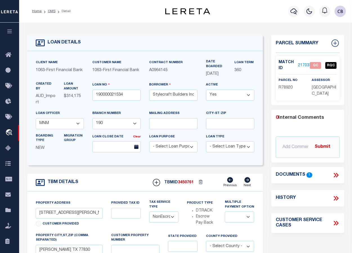
click at [305, 65] on link "2170330" at bounding box center [306, 66] width 16 height 6
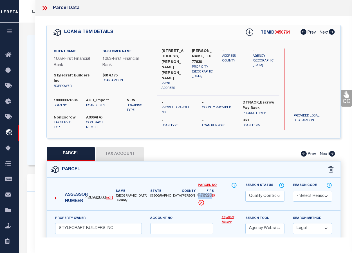
drag, startPoint x: 199, startPoint y: 190, endPoint x: 212, endPoint y: 188, distance: 13.9
click at [212, 193] on div "R78920" at bounding box center [217, 196] width 39 height 6
copy span "R78920"
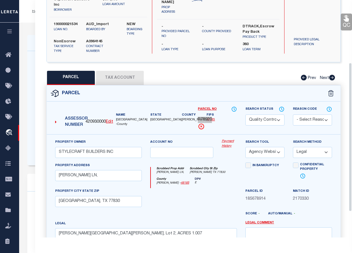
scroll to position [113, 0]
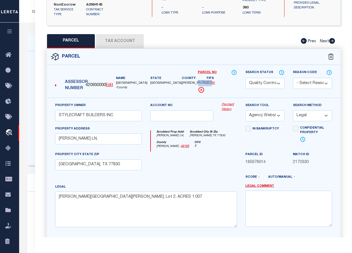
click at [109, 35] on button "Tax Account" at bounding box center [120, 41] width 48 height 14
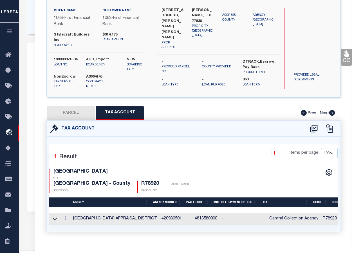
scroll to position [141, 0]
click at [55, 215] on icon at bounding box center [54, 218] width 5 height 6
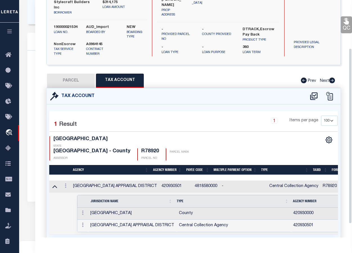
scroll to position [83, 0]
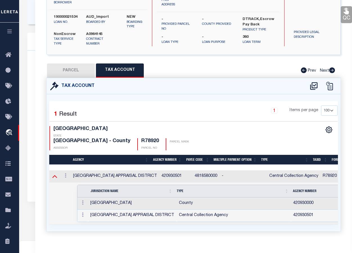
click at [54, 173] on icon at bounding box center [54, 176] width 5 height 6
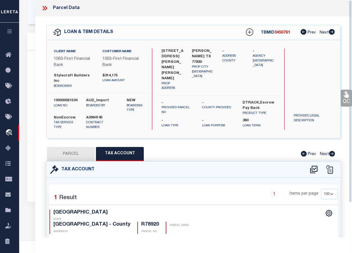
scroll to position [0, 0]
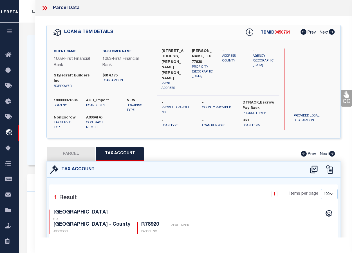
click at [45, 7] on icon at bounding box center [44, 8] width 7 height 7
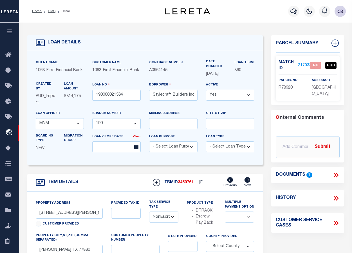
click at [334, 173] on icon at bounding box center [335, 175] width 3 height 5
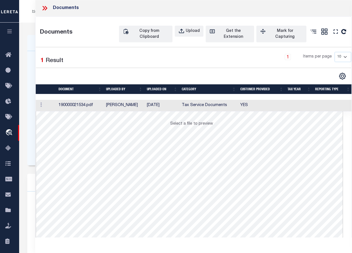
click at [52, 102] on td at bounding box center [46, 106] width 21 height 12
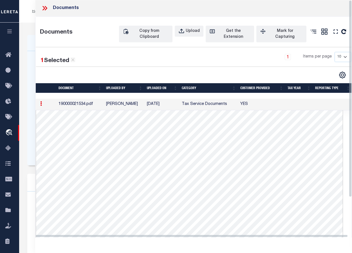
click at [48, 9] on icon at bounding box center [44, 8] width 7 height 7
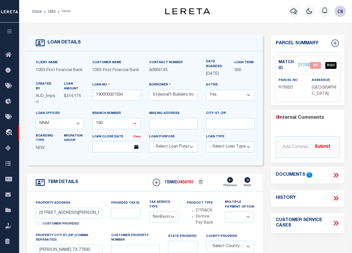
click at [305, 63] on link "2170330" at bounding box center [306, 66] width 16 height 6
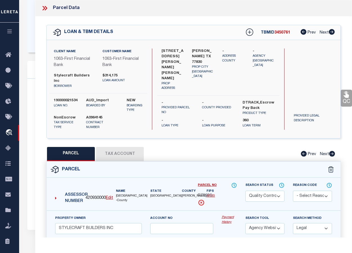
click at [127, 147] on button "Tax Account" at bounding box center [120, 154] width 48 height 14
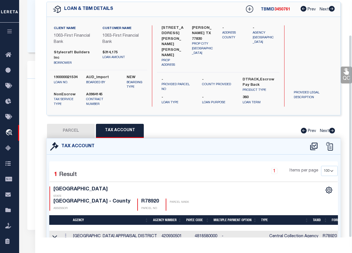
scroll to position [41, 0]
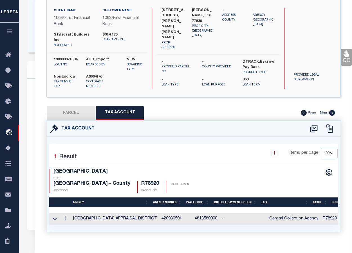
click at [75, 108] on button "PARCEL" at bounding box center [71, 113] width 48 height 14
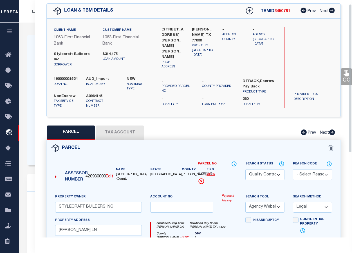
scroll to position [0, 0]
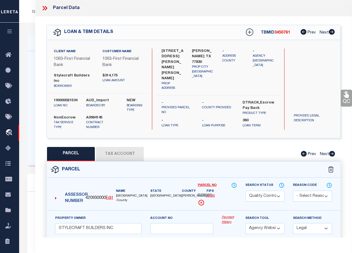
click at [279, 190] on select "Automated Search Bad Parcel Complete Duplicate Parcel High Dollar Reporting In …" at bounding box center [265, 195] width 39 height 11
click at [246, 190] on select "Automated Search Bad Parcel Complete Duplicate Parcel High Dollar Reporting In …" at bounding box center [265, 195] width 39 height 11
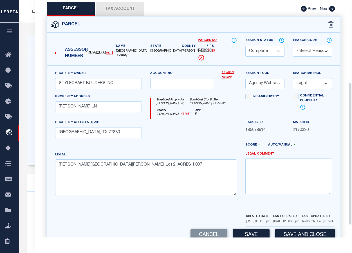
scroll to position [157, 0]
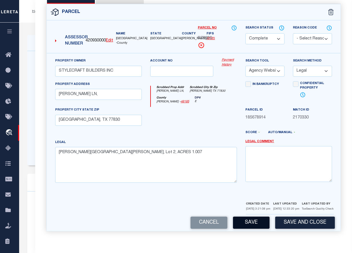
click at [250, 224] on button "Save" at bounding box center [251, 222] width 37 height 12
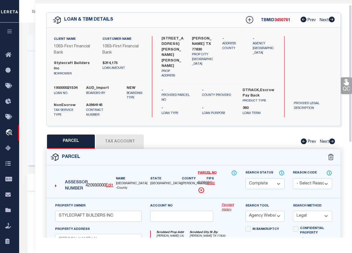
scroll to position [0, 0]
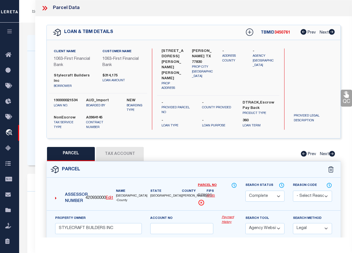
click at [46, 8] on icon at bounding box center [44, 8] width 7 height 7
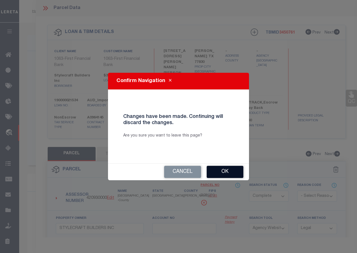
click at [227, 172] on button "Ok" at bounding box center [224, 172] width 37 height 12
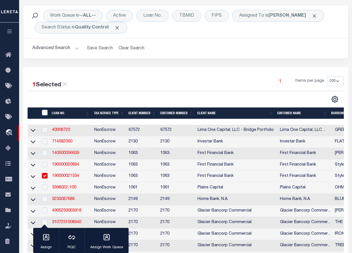
scroll to position [84, 0]
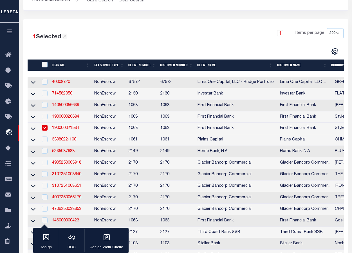
click at [69, 130] on link "190000021534" at bounding box center [65, 128] width 27 height 4
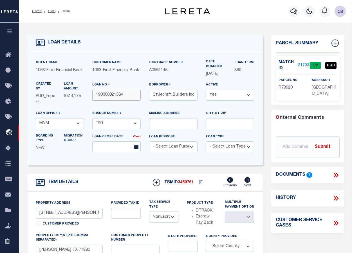
click at [111, 101] on input "190000021534" at bounding box center [116, 95] width 48 height 11
click at [304, 63] on link "2170330" at bounding box center [306, 66] width 16 height 6
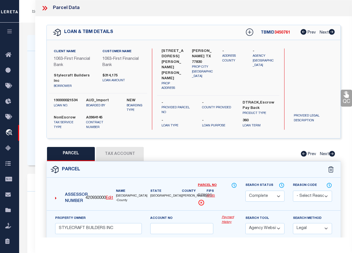
click at [341, 98] on icon at bounding box center [346, 94] width 5 height 6
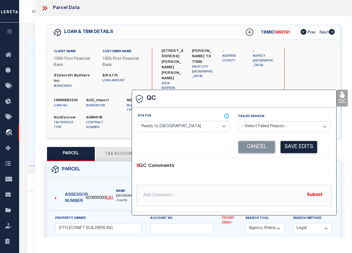
click at [177, 129] on select "- Select Status - Ready to QC Correct Incorrect" at bounding box center [184, 126] width 92 height 11
click at [138, 121] on select "- Select Status - Ready to QC Correct Incorrect" at bounding box center [184, 126] width 92 height 11
click at [299, 146] on button "Save Edits" at bounding box center [299, 147] width 37 height 12
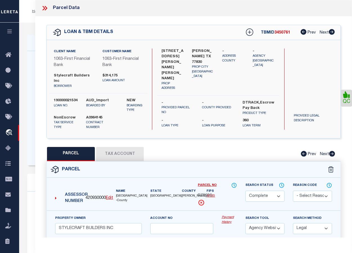
click at [43, 8] on icon at bounding box center [44, 8] width 7 height 7
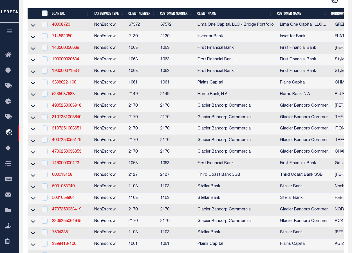
scroll to position [113, 0]
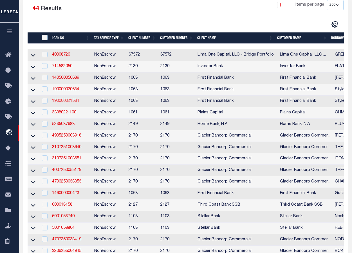
click at [64, 103] on link "190000021534" at bounding box center [65, 101] width 27 height 4
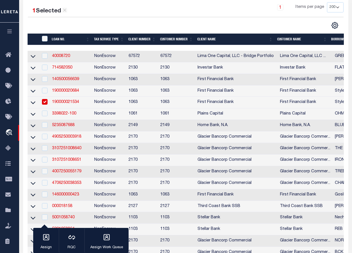
scroll to position [113, 0]
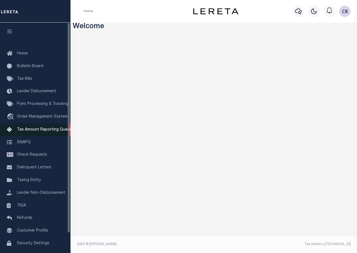
click at [52, 130] on span "Tax Amount Reporting Queue" at bounding box center [44, 130] width 55 height 4
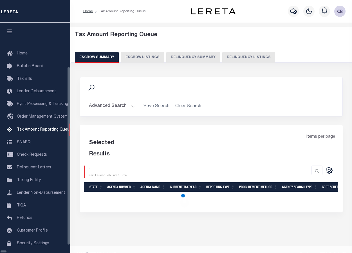
select select "100"
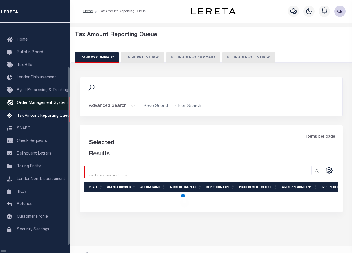
select select "100"
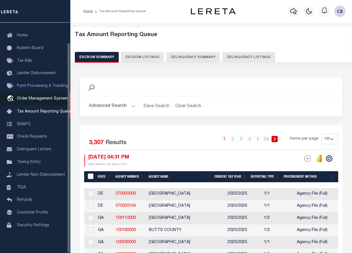
scroll to position [22, 0]
click at [37, 97] on span "Order Management System" at bounding box center [42, 99] width 51 height 4
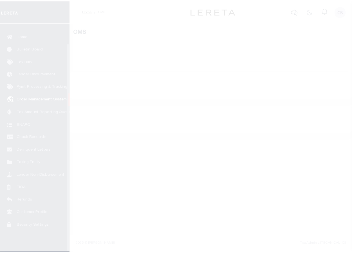
scroll to position [22, 0]
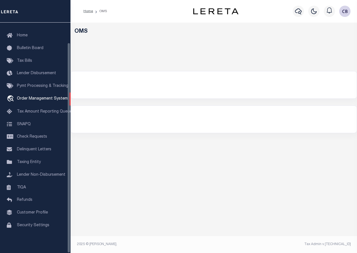
select select "200"
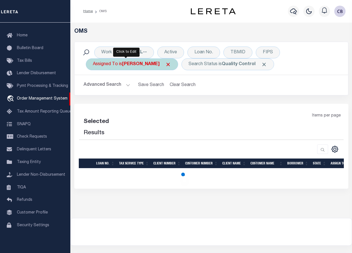
select select "200"
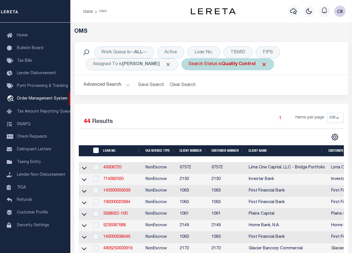
click at [165, 65] on span "Click to Remove" at bounding box center [168, 64] width 6 height 6
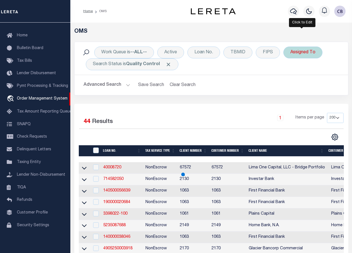
click at [300, 54] on div "Assigned To" at bounding box center [303, 52] width 39 height 12
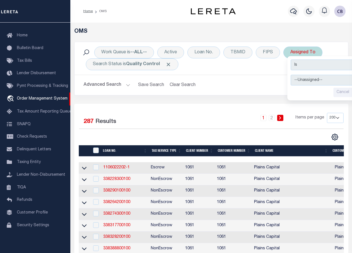
click at [304, 79] on select "--Unassigned-- [PERSON_NAME] [PERSON_NAME] [PERSON_NAME] [PERSON_NAME], [PERSON…" at bounding box center [332, 80] width 83 height 11
select select "[PERSON_NAME]"
click at [291, 75] on select "--Unassigned-- [PERSON_NAME] [PERSON_NAME] [PERSON_NAME] [PERSON_NAME], [PERSON…" at bounding box center [332, 80] width 83 height 11
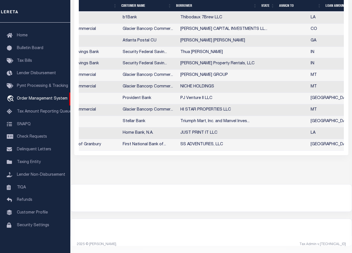
scroll to position [0, 0]
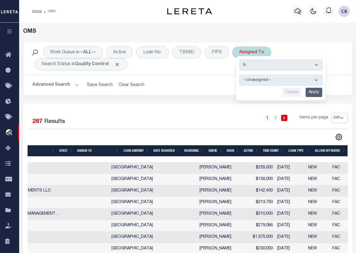
click at [310, 93] on input "Apply" at bounding box center [314, 92] width 17 height 9
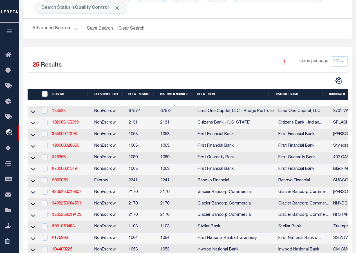
click at [58, 111] on link "133988" at bounding box center [59, 111] width 14 height 4
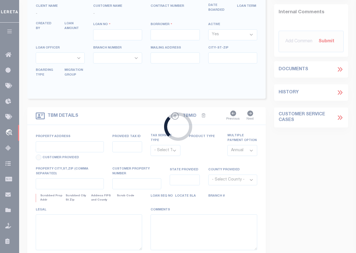
type input "133988"
type input "3701 VALLEY VIEW REALTY LLC"
select select
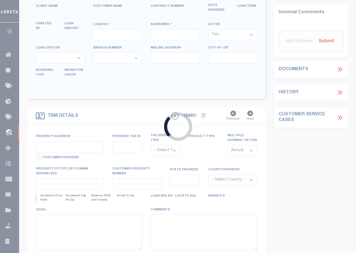
select select
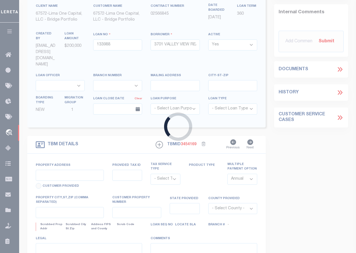
type input "[STREET_ADDRESS]"
radio input "true"
select select "NonEscrow"
select select
type input "SHREVEPORT LA 71108"
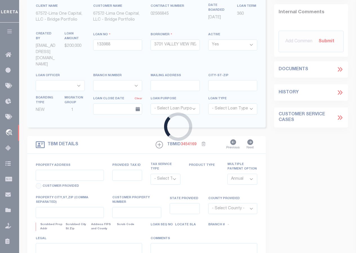
type input "133988-2"
type input "LA"
type textarea "NO COLLECTOR INFO PROVIDED BY THE CLIENT."
type textarea "Compare"
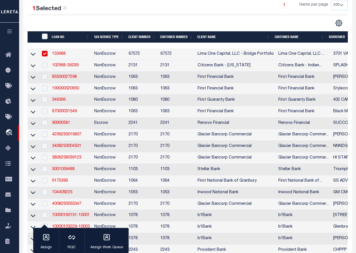
click at [45, 54] on input "checkbox" at bounding box center [45, 54] width 6 height 6
checkbox input "false"
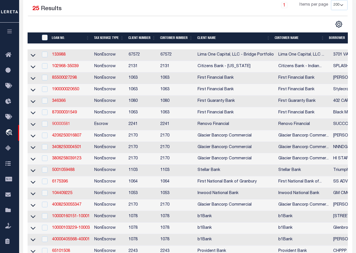
click at [65, 126] on link "90000581" at bounding box center [61, 124] width 18 height 4
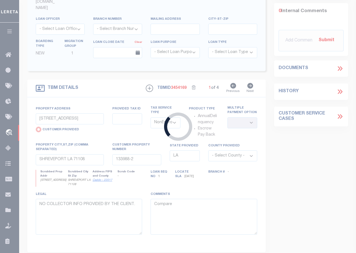
type input "90000581"
type input "SUCCOR HOLDINGS LLC, A [US_STATE] LIMITED LIABILITY COMPANY"
select select
select select "400"
select select "Escrow"
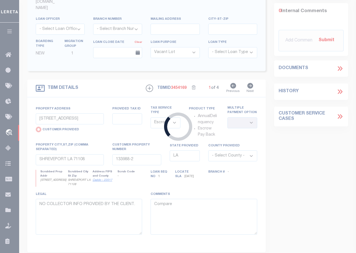
type input "[STREET_ADDRESS]"
radio input "false"
select select
type input "[PERSON_NAME], IL 60472"
type input "a0kUS00000CK0WP"
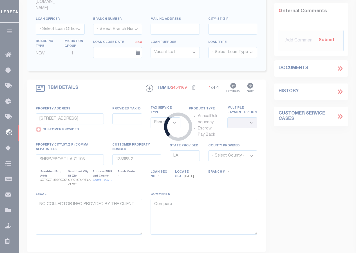
type input "IL"
select select
select select "25067"
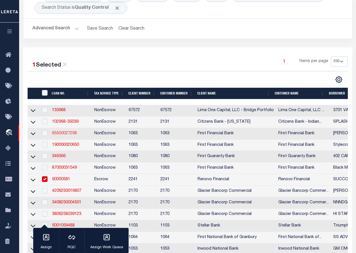
scroll to position [113, 0]
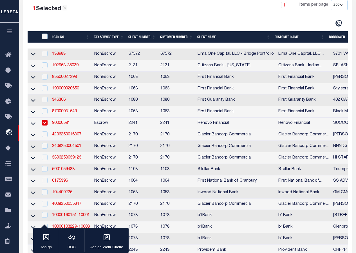
click at [46, 123] on input "checkbox" at bounding box center [45, 123] width 6 height 6
checkbox input "false"
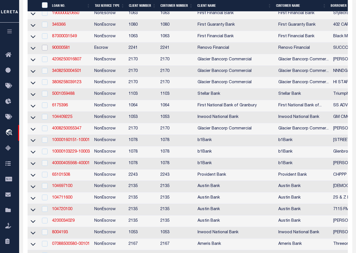
scroll to position [197, 0]
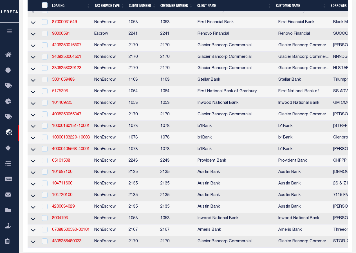
click at [62, 93] on link "6175396" at bounding box center [60, 91] width 16 height 4
type input "6175396"
type input "SS ADVENTURES, LLC"
select select
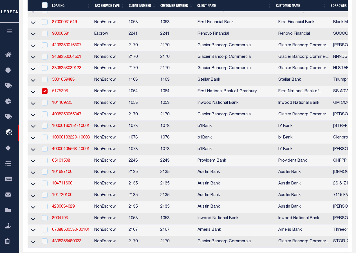
type input "[DATE]"
select select
select select "20"
select select "NonEscrow"
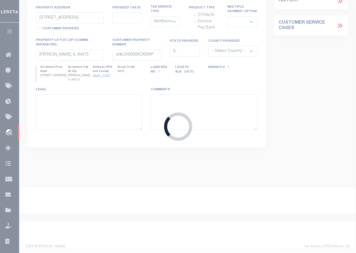
type input "[STREET_ADDRESS]"
select select
type input "[GEOGRAPHIC_DATA] [GEOGRAPHIC_DATA] 75686"
type input "[GEOGRAPHIC_DATA]"
type textarea "1.89 AC, [PERSON_NAME] SVY, A-169, [PERSON_NAME] CO, [GEOGRAPHIC_DATA]"
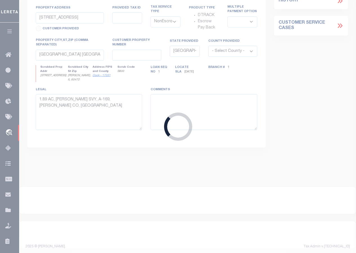
select select "544"
select select "209"
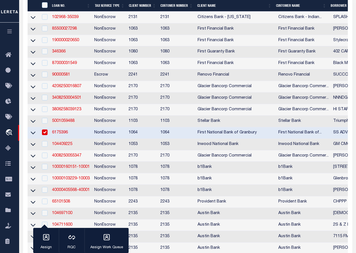
scroll to position [173, 0]
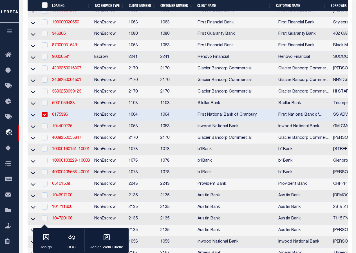
click at [46, 117] on input "checkbox" at bounding box center [45, 115] width 6 height 6
checkbox input "false"
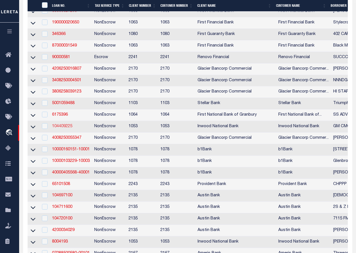
click at [65, 128] on link "104409225" at bounding box center [62, 126] width 20 height 4
type input "104409225"
type input "GM CMG TYLER LLC"
select select
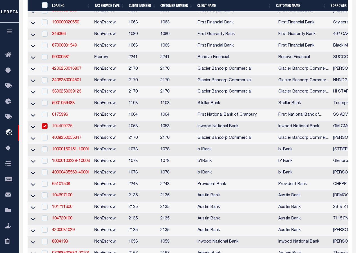
type input "[DATE]"
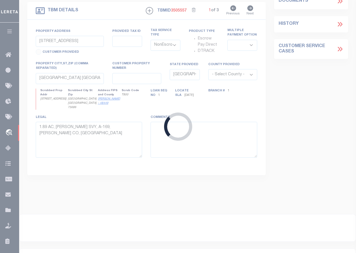
type input "0805 ACRES AT NWC OF SW LOOP 323 & [PERSON_NAME] PKWY"
type input "150000-1545-02-006040"
select select
type input "TYLER TX 75701"
type textarea "TRACT 1: ALL OF LOT 6-G, N.C.B. 1545-B, [GEOGRAPHIC_DATA], UNIT 1, SIXTH AMENDM…"
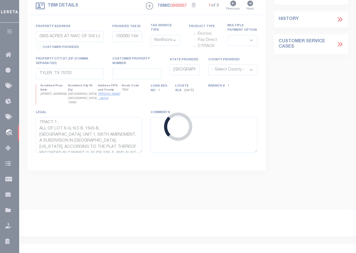
select select "4197"
select select "91"
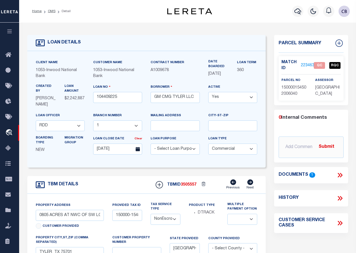
click at [339, 174] on icon at bounding box center [339, 175] width 3 height 5
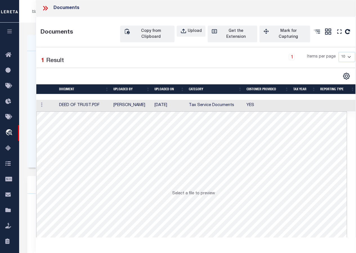
click at [51, 104] on td at bounding box center [46, 106] width 21 height 12
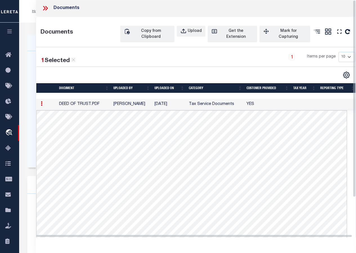
click at [45, 5] on icon at bounding box center [45, 8] width 7 height 7
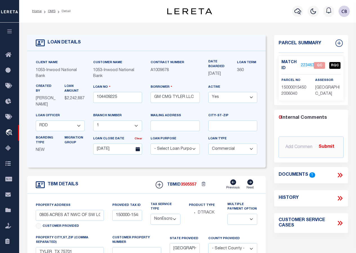
click at [306, 63] on link "2234630" at bounding box center [309, 66] width 16 height 6
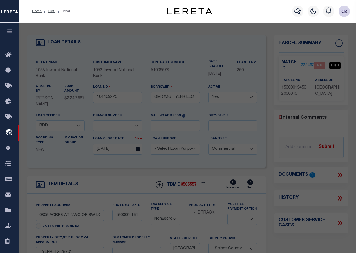
checkbox input "false"
select select "QC"
select select "AGF"
select select "LEG"
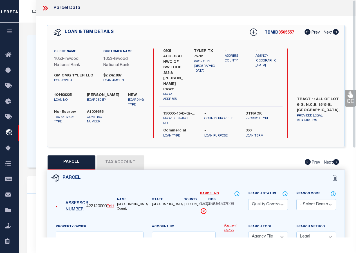
click at [123, 155] on button "Tax Account" at bounding box center [121, 162] width 48 height 14
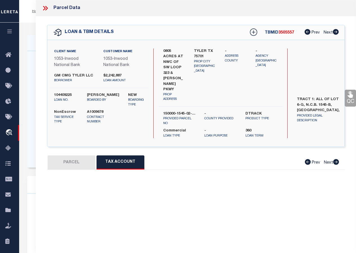
select select "100"
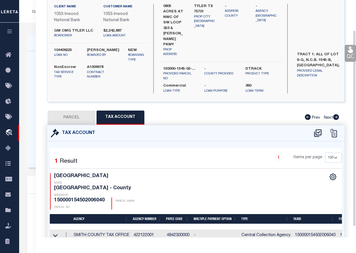
scroll to position [50, 0]
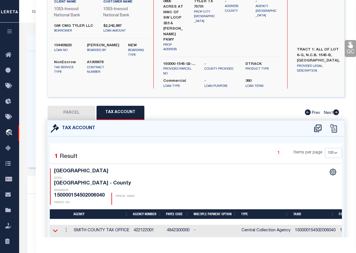
click at [54, 227] on icon at bounding box center [55, 230] width 5 height 6
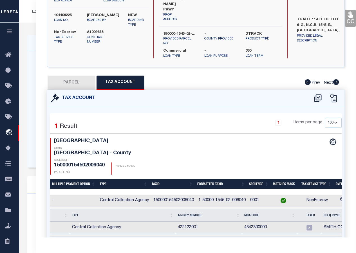
scroll to position [0, 171]
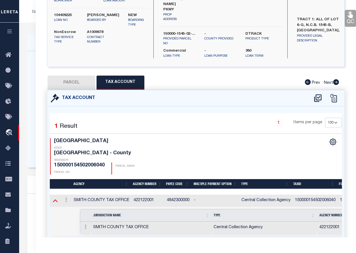
click at [57, 199] on icon at bounding box center [55, 200] width 5 height 3
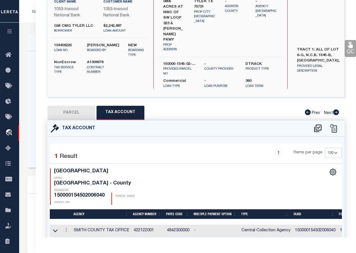
click at [72, 106] on button "PARCEL" at bounding box center [72, 113] width 48 height 14
select select "AS"
select select
checkbox input "false"
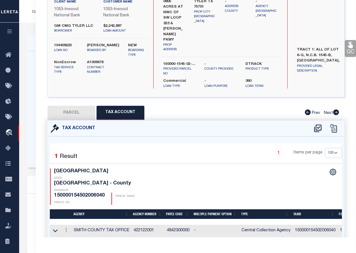
checkbox input "false"
select select "QC"
select select "AGF"
select select "LEG"
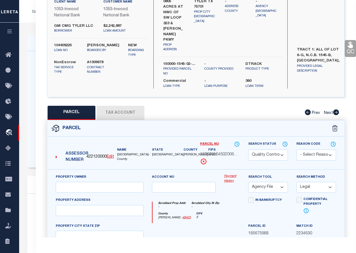
click at [118, 106] on button "Tax Account" at bounding box center [121, 113] width 48 height 14
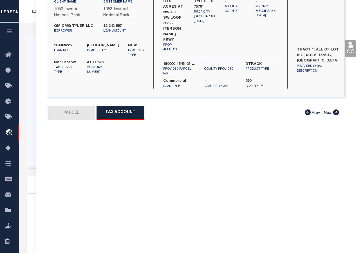
select select "100"
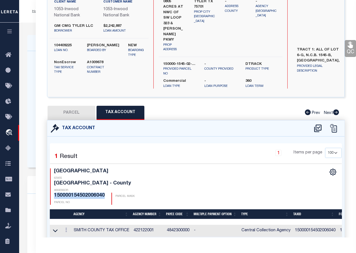
drag, startPoint x: 55, startPoint y: 172, endPoint x: 106, endPoint y: 172, distance: 51.3
click at [106, 172] on div "TX STATE [GEOGRAPHIC_DATA] - County ASSESSOR 150000154502006040 PARCEL NO PARCE…" at bounding box center [123, 186] width 146 height 36
copy h4 "150000154502006040"
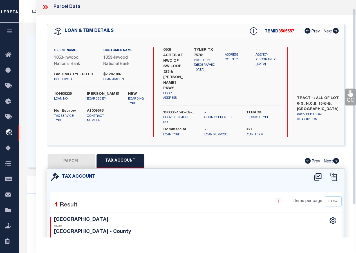
scroll to position [0, 0]
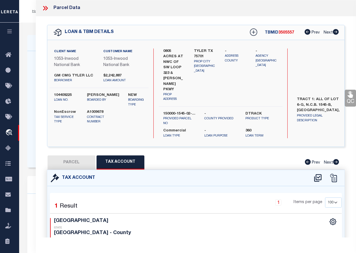
click at [46, 9] on icon at bounding box center [46, 8] width 3 height 5
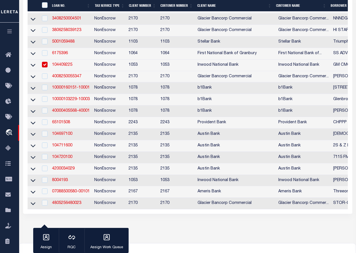
scroll to position [245, 0]
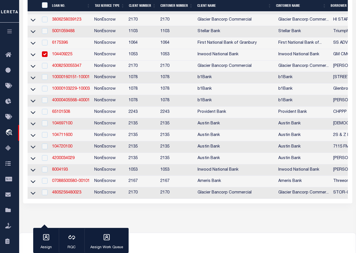
click at [45, 57] on input "checkbox" at bounding box center [45, 54] width 6 height 6
checkbox input "false"
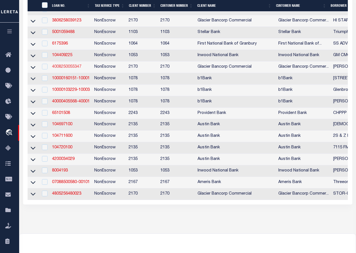
click at [65, 69] on link "4008250055347" at bounding box center [66, 67] width 29 height 4
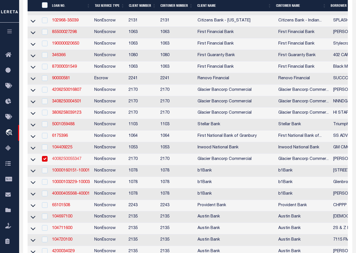
type input "4008250055347"
type input "[PERSON_NAME]"
select select
type input "[STREET_ADDRESS]"
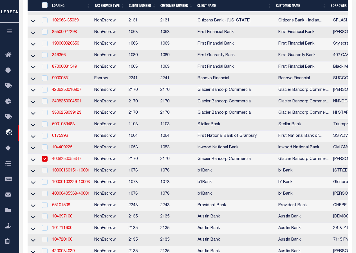
type input "POCATELLO ID 83201-4831"
type input "[DATE]"
select select "200"
select select "10"
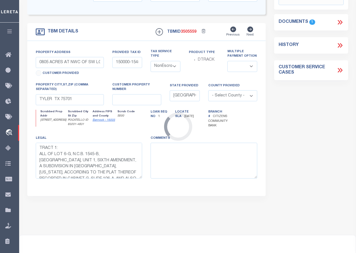
select select "4576"
type input "[STREET_ADDRESS]"
type input "RPRPGF3000900"
select select
type input "POCATELLO ID 83201-4831"
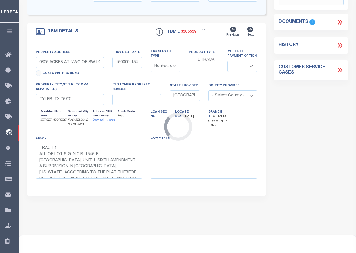
type input "ID"
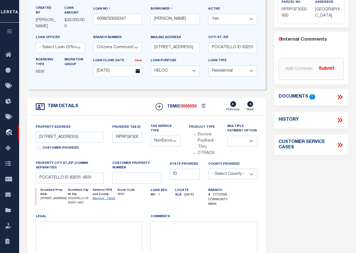
scroll to position [28, 0]
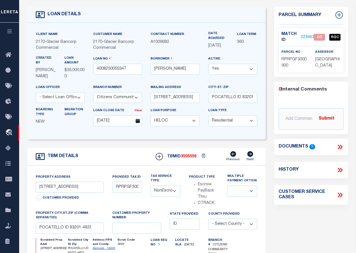
click at [341, 144] on icon at bounding box center [340, 146] width 7 height 7
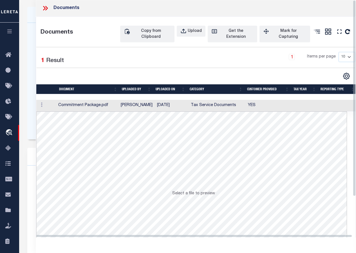
click at [51, 103] on td at bounding box center [46, 106] width 20 height 12
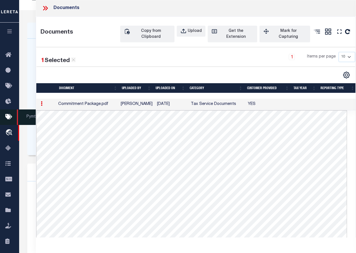
scroll to position [0, 0]
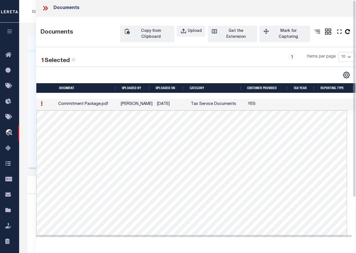
click at [48, 7] on icon at bounding box center [45, 8] width 7 height 7
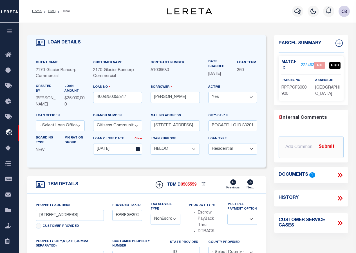
click at [309, 64] on link "2234633" at bounding box center [309, 66] width 16 height 6
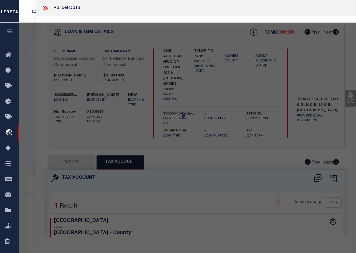
select select "AS"
select select
checkbox input "false"
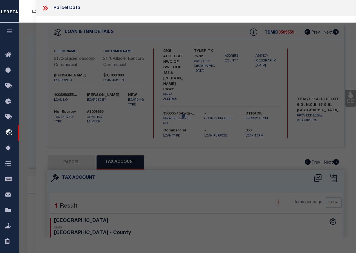
select select "QC"
type input "[PERSON_NAME]"
select select "AGW"
select select "LEG"
type input "[STREET_ADDRESS]"
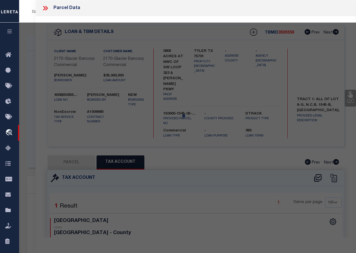
type input "POCATELLO, ID 83201"
type textarea "S7-T6S-R35E LOT 6 0.24 AC BLOCK 2 GREENFIELD [PERSON_NAME] DIV 3"
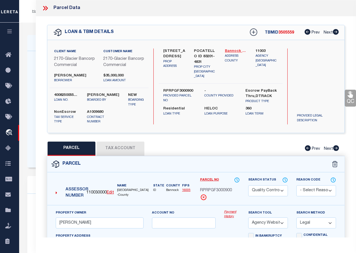
click at [233, 49] on link "Bannock - 16005" at bounding box center [236, 51] width 23 height 6
click at [201, 189] on span "RPRPGF3000900" at bounding box center [216, 190] width 32 height 6
drag, startPoint x: 201, startPoint y: 189, endPoint x: 221, endPoint y: 190, distance: 20.3
click at [221, 190] on span "RPRPGF3000900" at bounding box center [216, 190] width 32 height 6
copy span "RPRPGF3000900"
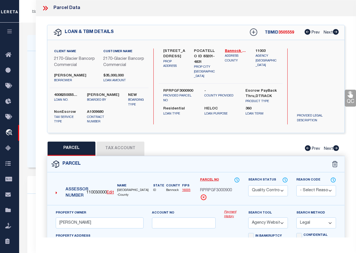
click at [45, 9] on icon at bounding box center [44, 8] width 3 height 5
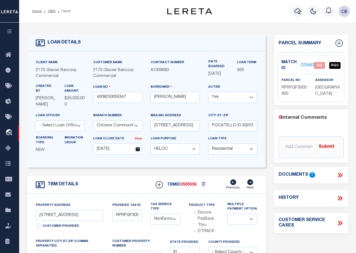
click at [341, 175] on icon at bounding box center [340, 174] width 7 height 7
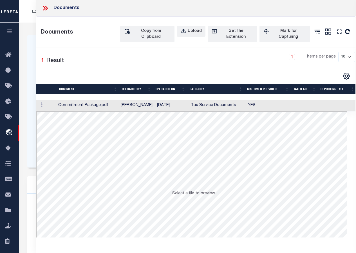
click at [53, 104] on td at bounding box center [46, 106] width 20 height 12
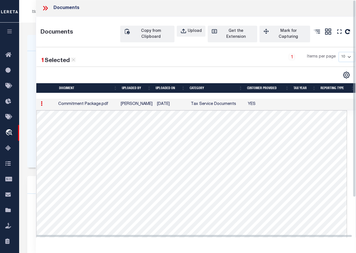
click at [46, 7] on icon at bounding box center [46, 8] width 3 height 5
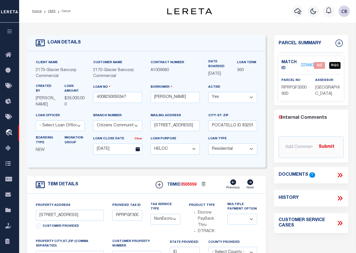
click at [308, 63] on link "2234633" at bounding box center [309, 66] width 16 height 6
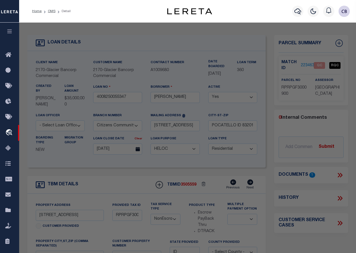
select select "AS"
select select
checkbox input "false"
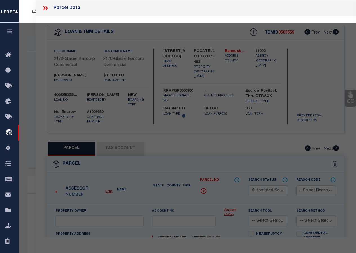
select select "QC"
type input "[PERSON_NAME]"
select select "AGW"
select select "LEG"
type input "[STREET_ADDRESS]"
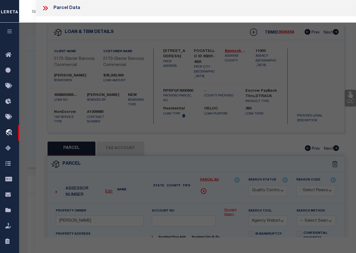
type input "POCATELLO, ID 83201"
type textarea "S7-T6S-R35E LOT 6 0.24 AC BLOCK 2 GREENFIELD [PERSON_NAME] DIV 3"
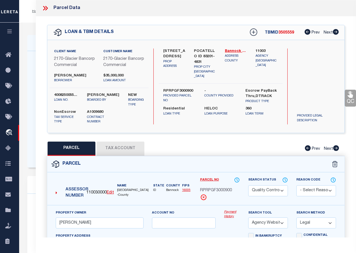
click at [265, 190] on select "Automated Search Bad Parcel Complete Duplicate Parcel High Dollar Reporting In …" at bounding box center [268, 190] width 40 height 11
click at [248, 185] on select "Automated Search Bad Parcel Complete Duplicate Parcel High Dollar Reporting In …" at bounding box center [268, 190] width 40 height 11
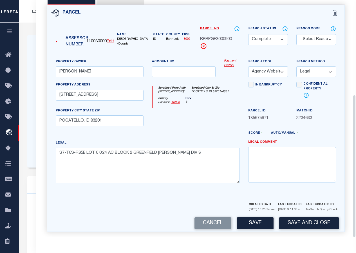
scroll to position [157, 0]
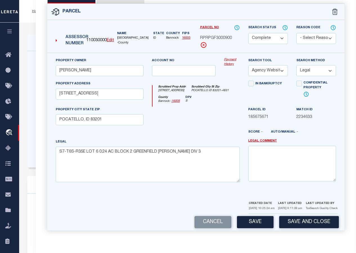
click at [253, 224] on button "Save" at bounding box center [255, 222] width 37 height 12
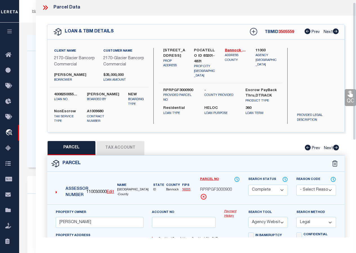
scroll to position [0, 0]
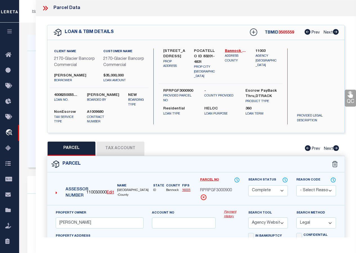
click at [44, 8] on icon at bounding box center [45, 8] width 7 height 7
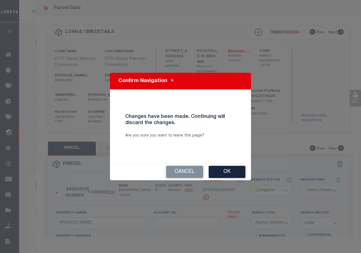
click at [226, 176] on button "Ok" at bounding box center [226, 172] width 37 height 12
select select "QC"
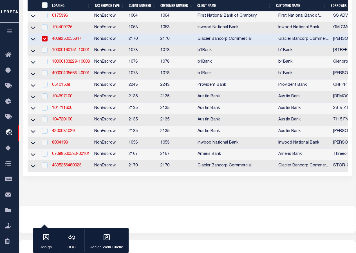
scroll to position [272, 0]
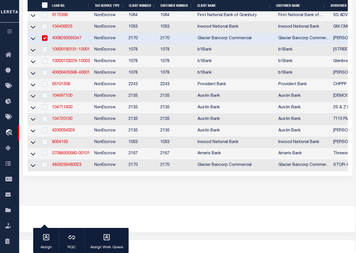
click at [65, 40] on link "4008250055347" at bounding box center [66, 38] width 29 height 4
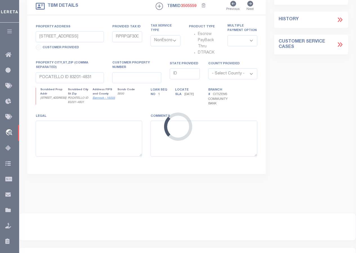
select select "4576"
select select
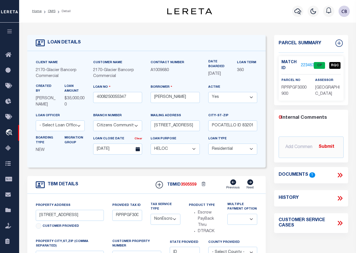
click at [305, 65] on link "2234633" at bounding box center [309, 66] width 16 height 6
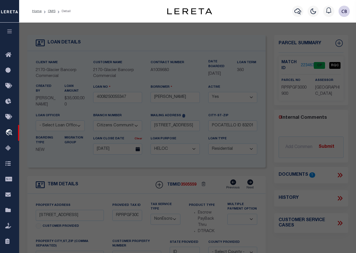
select select "AS"
select select
checkbox input "false"
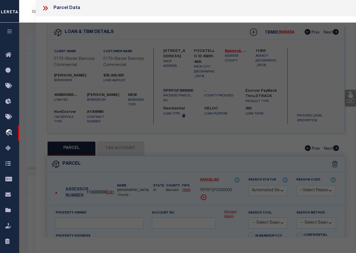
select select "CP"
type input "[PERSON_NAME]"
select select "AGW"
select select "LEG"
type input "[STREET_ADDRESS]"
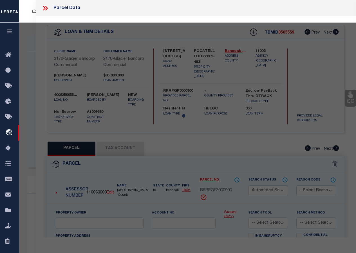
type input "POCATELLO, ID 83201"
type textarea "S7-T6S-R35E LOT 6 0.24 AC BLOCK 2 GREENFIELD [PERSON_NAME] DIV 3"
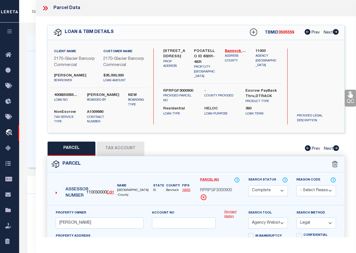
click at [350, 98] on link "QC" at bounding box center [350, 98] width 11 height 17
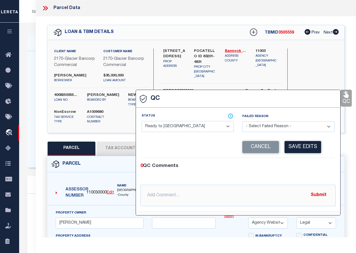
drag, startPoint x: 184, startPoint y: 128, endPoint x: 181, endPoint y: 131, distance: 4.2
click at [184, 128] on select "- Select Status - Ready to QC Correct Incorrect" at bounding box center [188, 126] width 92 height 11
select select "COR"
click at [142, 121] on select "- Select Status - Ready to QC Correct Incorrect" at bounding box center [188, 126] width 92 height 11
click at [298, 149] on button "Save Edits" at bounding box center [303, 147] width 37 height 12
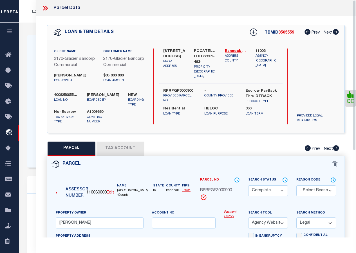
click at [46, 8] on icon at bounding box center [45, 8] width 7 height 7
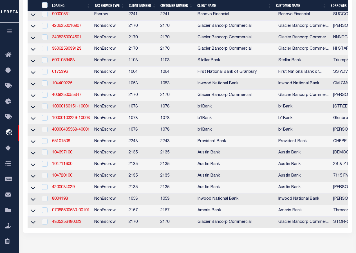
scroll to position [216, 0]
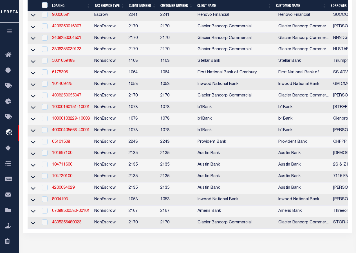
click at [63, 97] on link "4008250055347" at bounding box center [66, 96] width 29 height 4
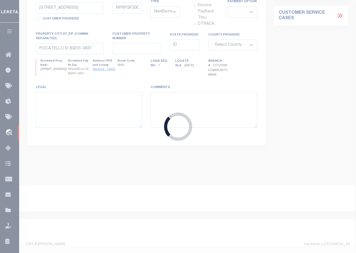
select select "4576"
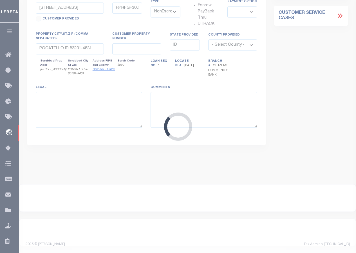
select select
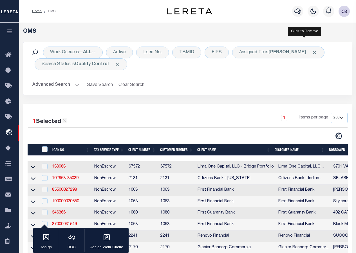
click at [312, 53] on span "Click to Remove" at bounding box center [315, 53] width 6 height 6
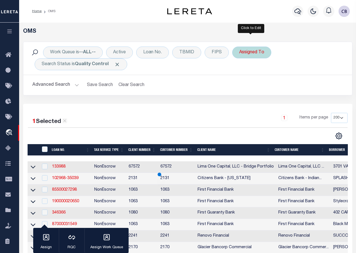
click at [250, 55] on div "Assigned To" at bounding box center [251, 52] width 39 height 12
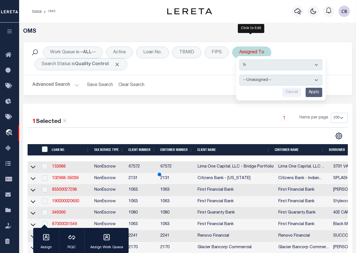
click at [262, 84] on select "--Unassigned-- [PERSON_NAME] [PERSON_NAME] [PERSON_NAME] [PERSON_NAME], [PERSON…" at bounding box center [281, 80] width 83 height 11
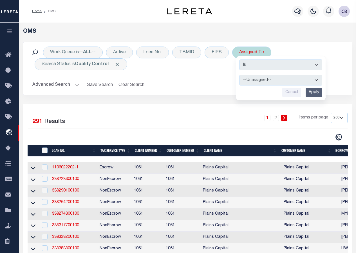
select select "[PERSON_NAME]"
click at [240, 75] on select "--Unassigned-- [PERSON_NAME] [PERSON_NAME] [PERSON_NAME] [PERSON_NAME], [PERSON…" at bounding box center [281, 80] width 83 height 11
click at [315, 90] on input "Apply" at bounding box center [314, 92] width 17 height 9
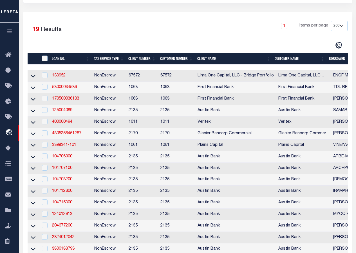
scroll to position [113, 0]
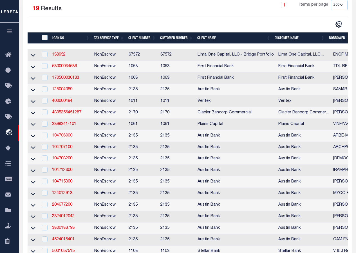
click at [59, 137] on link "104706900" at bounding box center [62, 136] width 20 height 4
type input "104706900"
type input "ARBE-M LLC"
select select
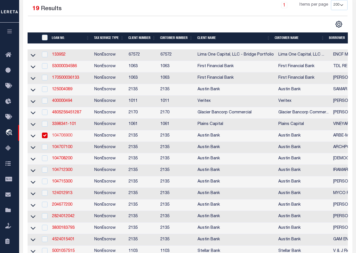
type input "[STREET_ADDRESS][PERSON_NAME]"
type input "[GEOGRAPHIC_DATA], [GEOGRAPHIC_DATA] 14701"
select select "400"
select select
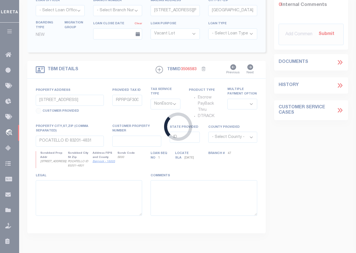
type input "[STREET_ADDRESS][PERSON_NAME]"
select select
type input "SPRING TX 77379"
type input "[GEOGRAPHIC_DATA]"
select select
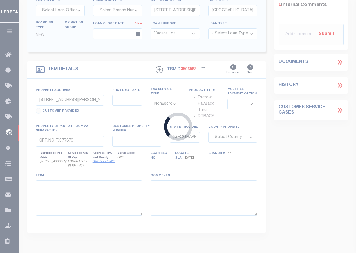
type textarea "DT RESERVE B BLK 1 LAKES OF [GEOGRAPHIC_DATA]"
select select "166772"
select select "22686"
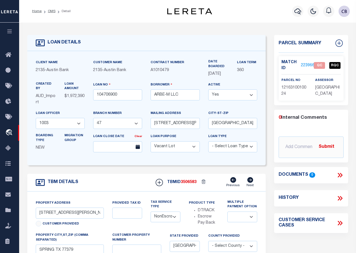
click at [309, 63] on link "2239662" at bounding box center [309, 66] width 16 height 6
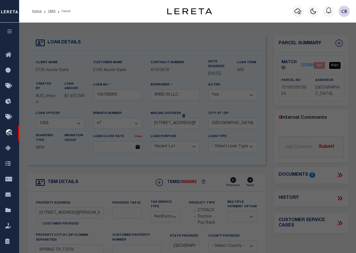
select select "AS"
select select
checkbox input "false"
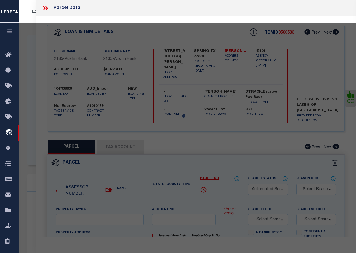
select select "QC"
type input "ARBE M LLC"
select select "AGW"
select select "LEG"
type input "[STREET_ADDRESS][PERSON_NAME]"
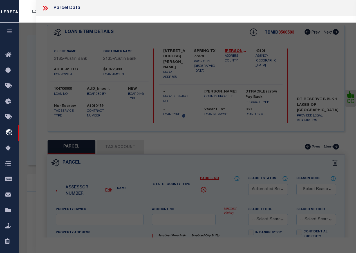
type input "[GEOGRAPHIC_DATA]"
type textarea "RES B BLK 1 LAKES OF [GEOGRAPHIC_DATA]"
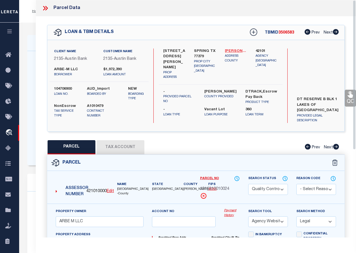
click at [233, 50] on link "[PERSON_NAME] - 48201" at bounding box center [236, 51] width 23 height 6
drag, startPoint x: 201, startPoint y: 187, endPoint x: 230, endPoint y: 189, distance: 28.8
click at [230, 189] on span "1216310010024" at bounding box center [214, 189] width 29 height 6
copy span "1216310010024"
click at [115, 147] on button "Tax Account" at bounding box center [121, 147] width 48 height 14
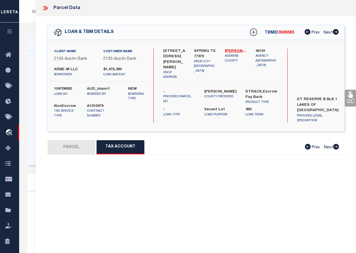
select select "100"
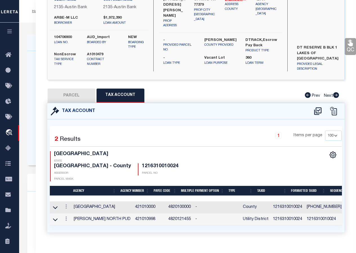
click at [66, 95] on button "PARCEL" at bounding box center [72, 95] width 48 height 14
select select "AS"
select select
checkbox input "false"
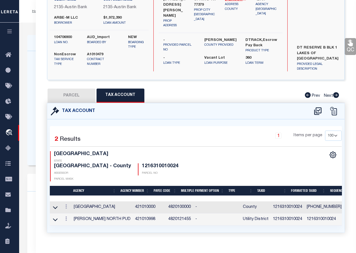
checkbox input "false"
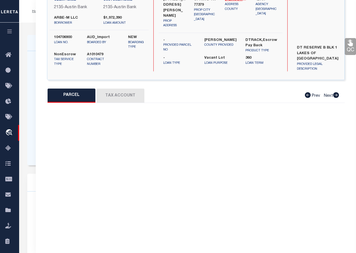
select select "QC"
type input "ARBE M LLC"
select select "AGW"
select select "LEG"
type input "[STREET_ADDRESS][PERSON_NAME]"
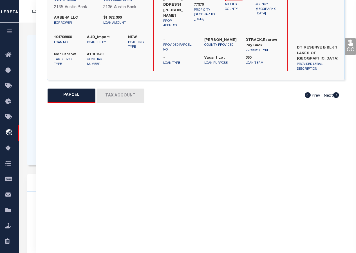
type input "[GEOGRAPHIC_DATA]"
type textarea "RES B BLK 1 LAKES OF [GEOGRAPHIC_DATA]"
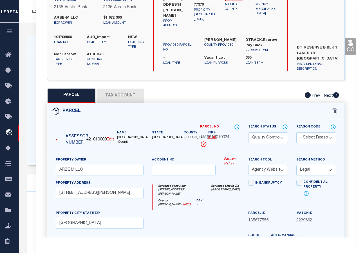
click at [283, 136] on select "Automated Search Bad Parcel Complete Duplicate Parcel High Dollar Reporting In …" at bounding box center [268, 137] width 40 height 11
click at [248, 132] on select "Automated Search Bad Parcel Complete Duplicate Parcel High Dollar Reporting In …" at bounding box center [268, 137] width 40 height 11
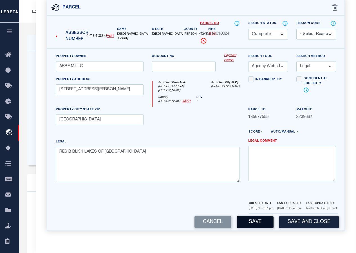
click at [251, 224] on button "Save" at bounding box center [255, 222] width 37 height 12
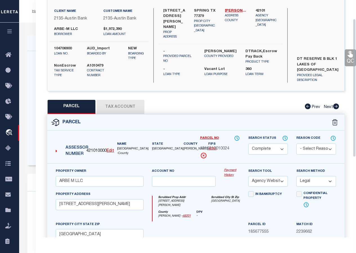
scroll to position [1, 0]
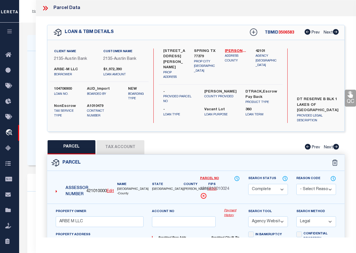
click at [46, 9] on icon at bounding box center [45, 8] width 7 height 7
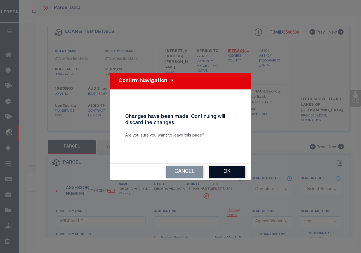
click at [225, 171] on button "Ok" at bounding box center [226, 172] width 37 height 12
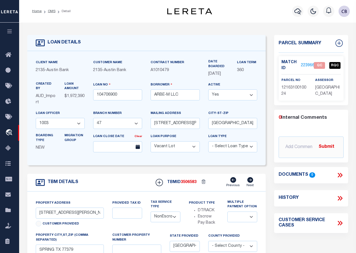
click at [305, 66] on link "2239662" at bounding box center [309, 66] width 16 height 6
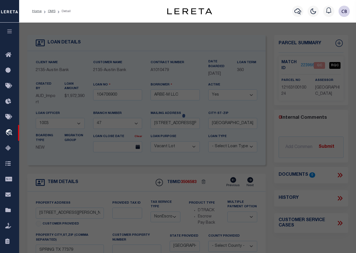
select select "AS"
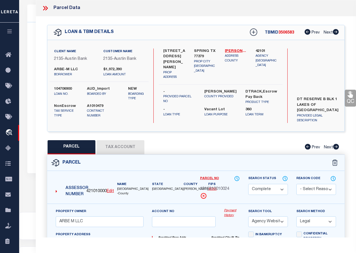
click at [45, 7] on icon at bounding box center [45, 8] width 7 height 7
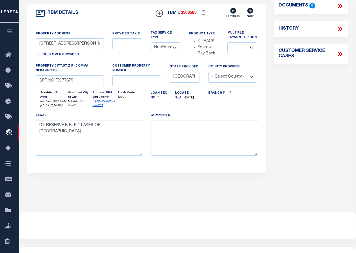
click at [341, 28] on icon at bounding box center [341, 29] width 3 height 5
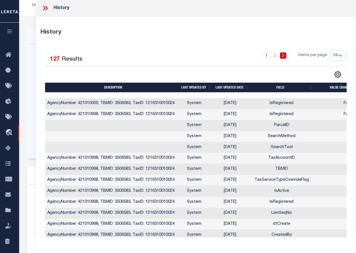
scroll to position [0, 0]
click at [44, 8] on icon at bounding box center [45, 8] width 7 height 7
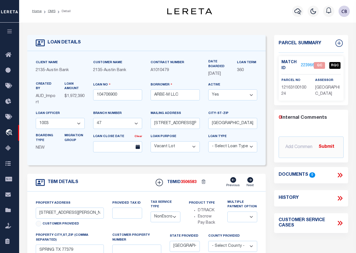
click at [308, 65] on link "2239662" at bounding box center [309, 66] width 16 height 6
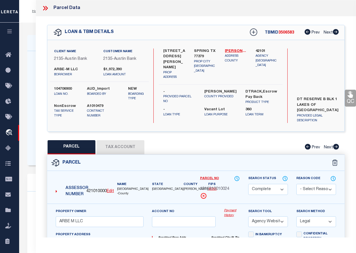
click at [349, 99] on link "QC" at bounding box center [350, 98] width 11 height 17
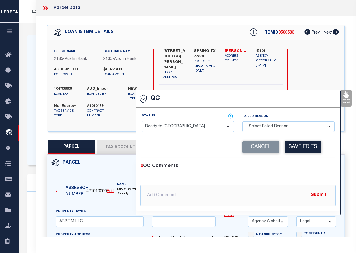
click at [188, 124] on select "- Select Status - Ready to QC Correct Incorrect" at bounding box center [188, 126] width 92 height 11
click at [142, 121] on select "- Select Status - Ready to QC Correct Incorrect" at bounding box center [188, 126] width 92 height 11
click at [304, 146] on button "Save Edits" at bounding box center [303, 147] width 37 height 12
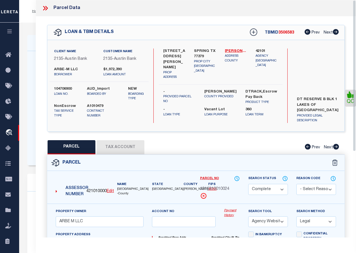
click at [45, 9] on icon at bounding box center [45, 8] width 7 height 7
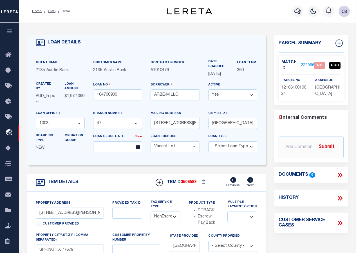
click at [304, 63] on link "2239662" at bounding box center [309, 66] width 16 height 6
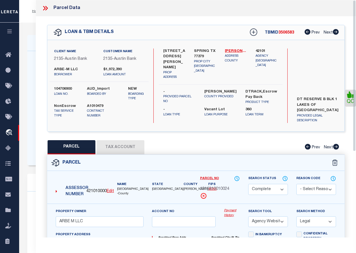
click at [44, 9] on icon at bounding box center [45, 8] width 7 height 7
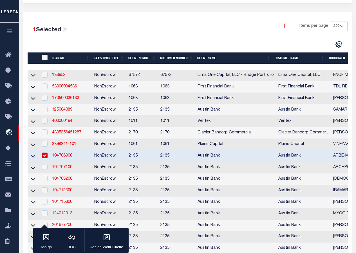
scroll to position [113, 0]
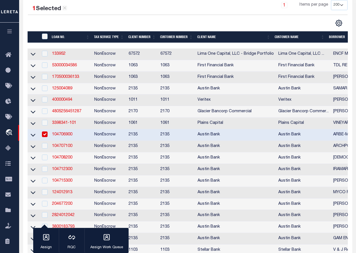
click at [62, 136] on link "104706900" at bounding box center [62, 134] width 20 height 4
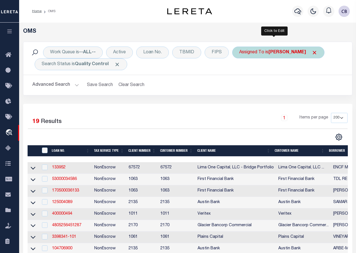
click at [283, 54] on b "[PERSON_NAME]" at bounding box center [287, 52] width 37 height 5
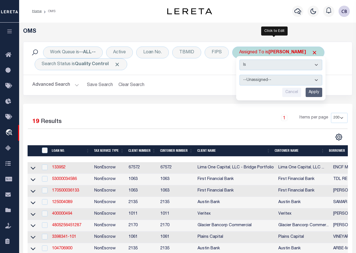
click at [315, 80] on select "--Unassigned-- [PERSON_NAME] [PERSON_NAME] [PERSON_NAME] [PERSON_NAME], [PERSON…" at bounding box center [281, 80] width 83 height 11
click at [240, 75] on select "--Unassigned-- [PERSON_NAME] [PERSON_NAME] [PERSON_NAME] [PERSON_NAME], [PERSON…" at bounding box center [281, 80] width 83 height 11
click at [313, 90] on input "Apply" at bounding box center [314, 92] width 17 height 9
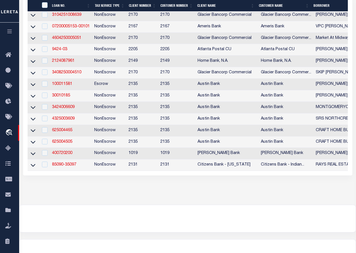
scroll to position [225, 0]
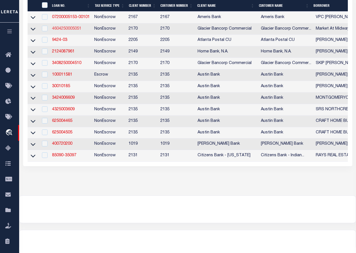
click at [73, 31] on link "4604250005051" at bounding box center [66, 29] width 29 height 4
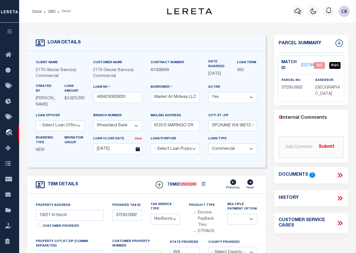
click at [341, 175] on icon at bounding box center [340, 174] width 7 height 7
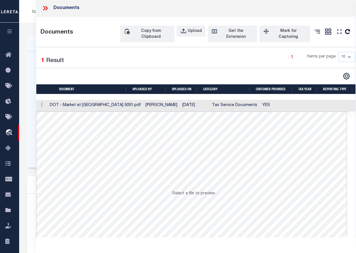
click at [48, 103] on td at bounding box center [42, 106] width 12 height 12
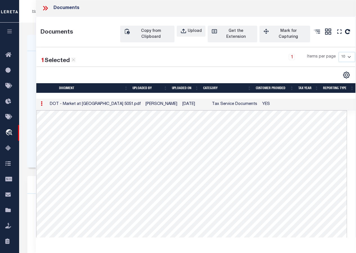
click at [44, 7] on icon at bounding box center [44, 8] width 3 height 5
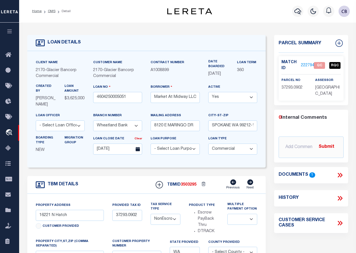
click at [305, 64] on link "2227940" at bounding box center [309, 66] width 16 height 6
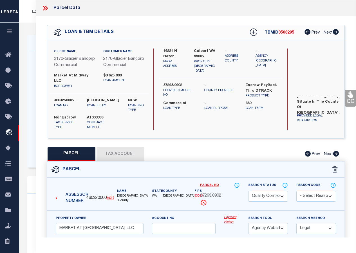
scroll to position [60, 0]
click at [201, 193] on span "37293.0902" at bounding box center [210, 196] width 21 height 6
drag, startPoint x: 201, startPoint y: 190, endPoint x: 221, endPoint y: 190, distance: 20.3
click at [221, 193] on span "37293.0902" at bounding box center [210, 196] width 21 height 6
copy span "37293.0902"
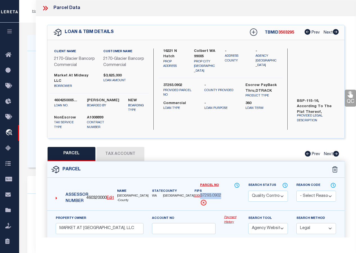
scroll to position [4, 0]
click at [231, 197] on div "Parcel No 37293.0902" at bounding box center [220, 194] width 40 height 24
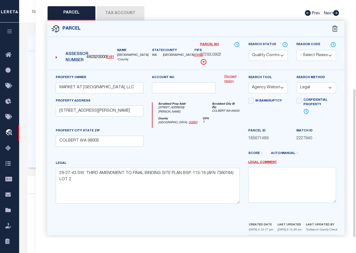
scroll to position [113, 0]
click at [189, 151] on div at bounding box center [208, 155] width 72 height 9
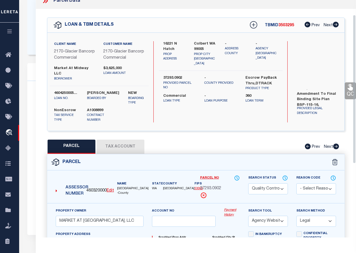
scroll to position [0, 0]
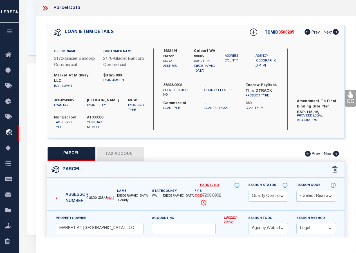
click at [46, 8] on icon at bounding box center [45, 8] width 7 height 7
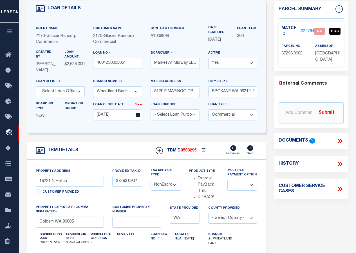
scroll to position [28, 0]
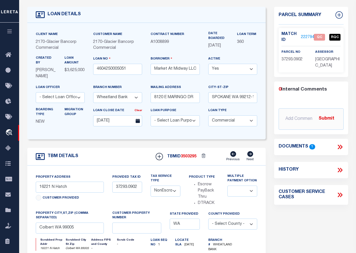
click at [306, 37] on link "2227940" at bounding box center [309, 37] width 16 height 6
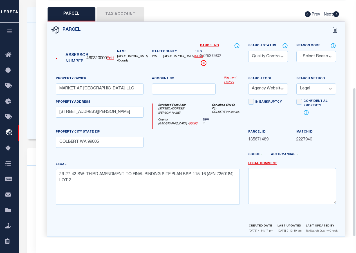
scroll to position [141, 0]
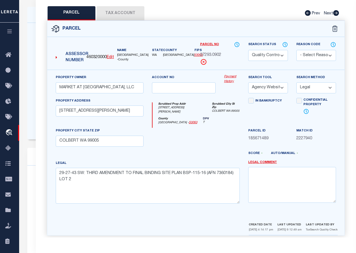
click at [267, 50] on select "Automated Search Bad Parcel Complete Duplicate Parcel High Dollar Reporting In …" at bounding box center [268, 55] width 40 height 11
click at [248, 50] on select "Automated Search Bad Parcel Complete Duplicate Parcel High Dollar Reporting In …" at bounding box center [268, 55] width 40 height 11
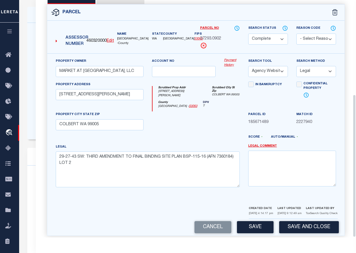
scroll to position [157, 0]
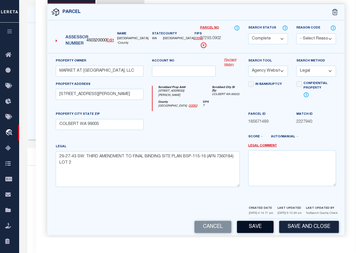
click at [256, 221] on button "Save" at bounding box center [255, 227] width 37 height 12
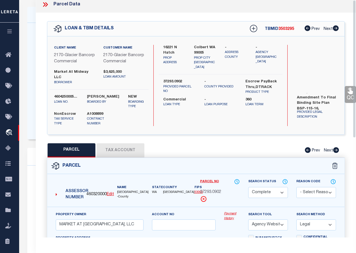
scroll to position [0, 0]
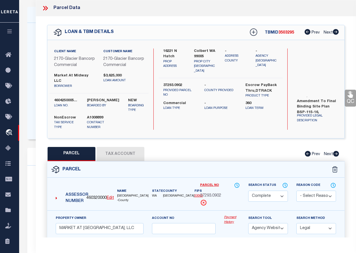
click at [45, 6] on icon at bounding box center [45, 8] width 7 height 7
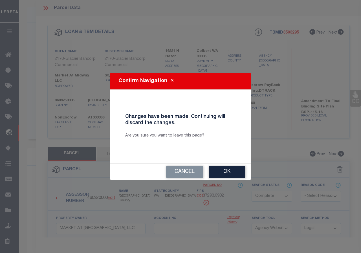
click at [229, 168] on button "Ok" at bounding box center [226, 172] width 37 height 12
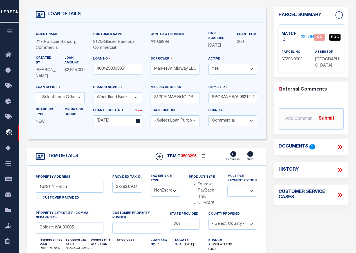
click at [304, 37] on link "2227940" at bounding box center [309, 37] width 16 height 6
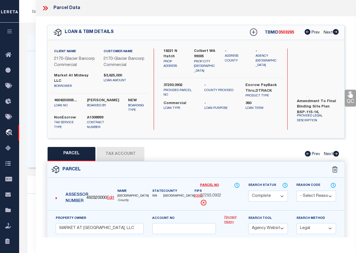
click at [352, 97] on icon at bounding box center [350, 94] width 5 height 6
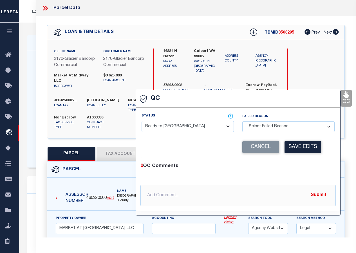
click at [180, 129] on select "- Select Status - Ready to QC Correct Incorrect" at bounding box center [188, 126] width 92 height 11
click at [142, 121] on select "- Select Status - Ready to QC Correct Incorrect" at bounding box center [188, 126] width 92 height 11
click at [304, 148] on button "Save Edits" at bounding box center [303, 147] width 37 height 12
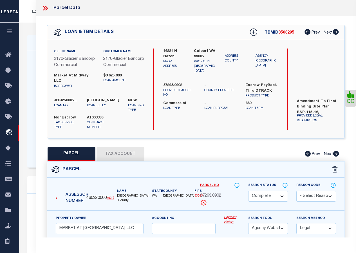
click at [46, 8] on icon at bounding box center [45, 8] width 7 height 7
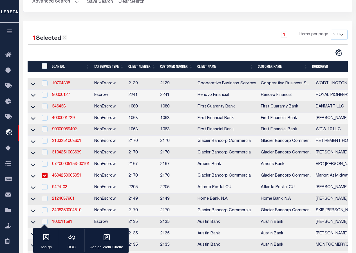
scroll to position [158, 0]
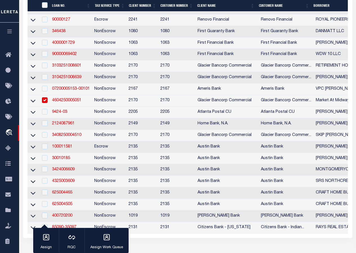
click at [64, 102] on link "4604250005051" at bounding box center [66, 100] width 29 height 4
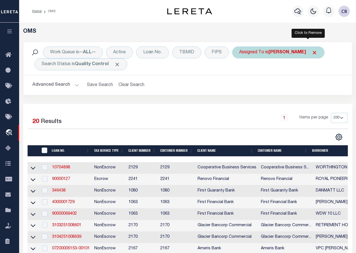
click at [312, 52] on span "Click to Remove" at bounding box center [315, 53] width 6 height 6
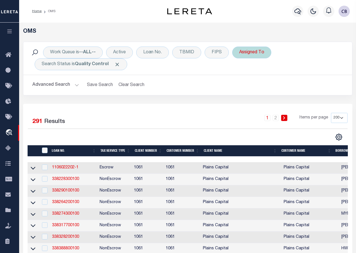
click at [253, 54] on div "Assigned To" at bounding box center [251, 52] width 39 height 12
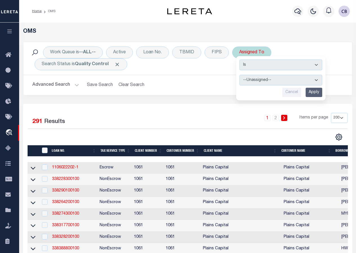
click at [270, 81] on select "--Unassigned-- [PERSON_NAME] [PERSON_NAME] [PERSON_NAME] [PERSON_NAME], [PERSON…" at bounding box center [281, 80] width 83 height 11
click at [240, 75] on select "--Unassigned-- [PERSON_NAME] [PERSON_NAME] [PERSON_NAME] [PERSON_NAME], [PERSON…" at bounding box center [281, 80] width 83 height 11
click at [315, 94] on input "Apply" at bounding box center [314, 92] width 17 height 9
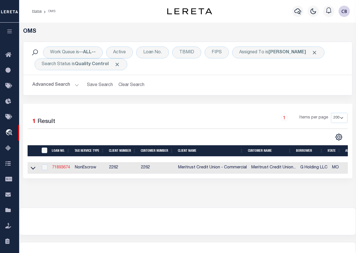
click at [62, 168] on link "71893674" at bounding box center [61, 167] width 18 height 4
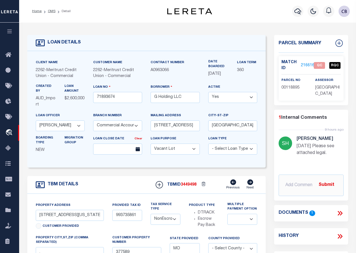
click at [341, 212] on icon at bounding box center [340, 212] width 7 height 7
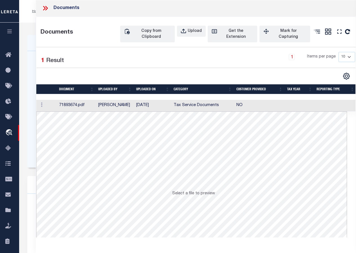
click at [53, 103] on td at bounding box center [46, 106] width 21 height 12
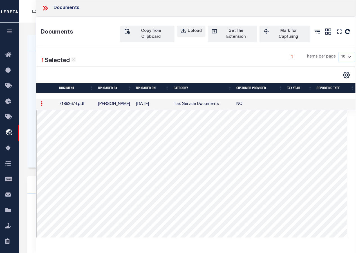
scroll to position [56, 0]
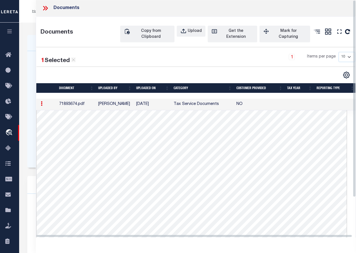
click at [43, 9] on icon at bounding box center [45, 8] width 7 height 7
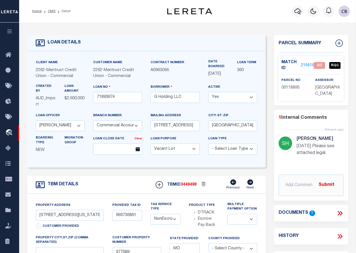
click at [305, 64] on link "2166167" at bounding box center [309, 66] width 16 height 6
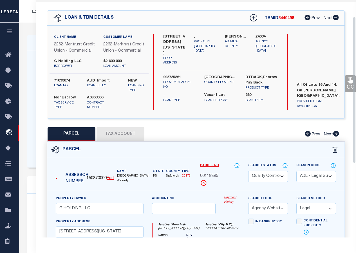
scroll to position [0, 0]
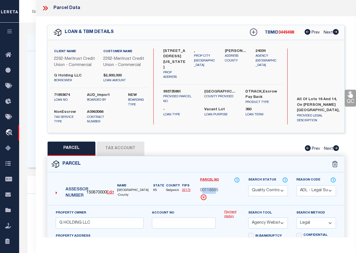
drag, startPoint x: 201, startPoint y: 197, endPoint x: 217, endPoint y: 195, distance: 15.9
click at [217, 194] on span "00118895" at bounding box center [209, 190] width 18 height 6
click at [200, 195] on div "Parcel No 00118895" at bounding box center [220, 191] width 48 height 28
drag, startPoint x: 200, startPoint y: 195, endPoint x: 218, endPoint y: 196, distance: 18.0
click at [218, 194] on span "00118895" at bounding box center [209, 190] width 18 height 6
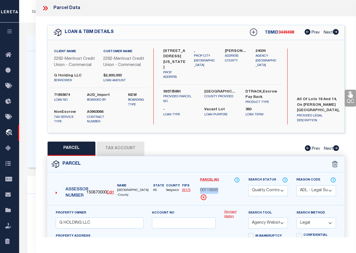
copy span "00118895"
click at [189, 154] on div "PARCEL Tax Account Prev Next" at bounding box center [196, 148] width 298 height 14
click at [116, 155] on button "Tax Account" at bounding box center [121, 148] width 48 height 14
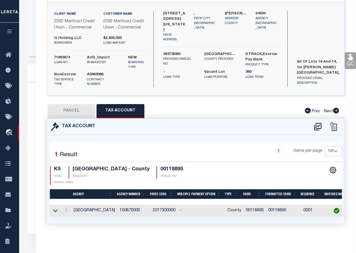
scroll to position [113, 0]
drag, startPoint x: 70, startPoint y: 110, endPoint x: 114, endPoint y: 112, distance: 44.0
click at [70, 110] on button "PARCEL" at bounding box center [72, 111] width 48 height 14
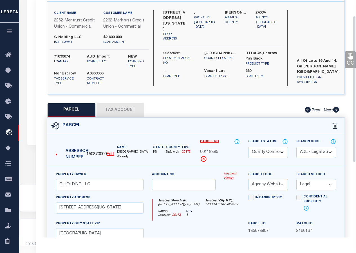
scroll to position [84, 0]
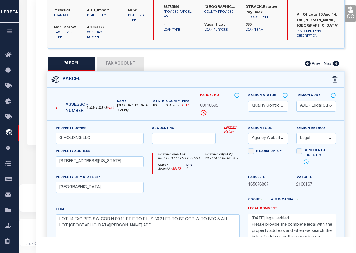
click at [282, 111] on select "Automated Search Bad Parcel Complete Duplicate Parcel High Dollar Reporting In …" at bounding box center [268, 106] width 40 height 11
click at [248, 106] on select "Automated Search Bad Parcel Complete Duplicate Parcel High Dollar Reporting In …" at bounding box center [268, 106] width 40 height 11
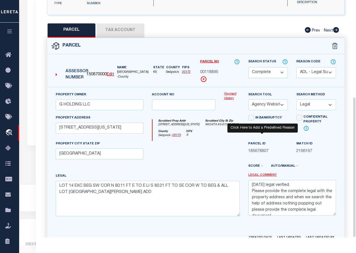
scroll to position [163, 0]
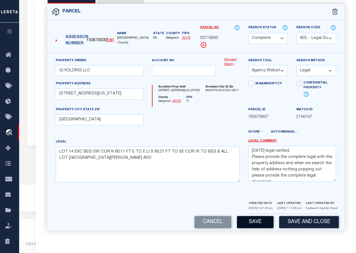
click at [260, 222] on button "Save" at bounding box center [255, 222] width 37 height 12
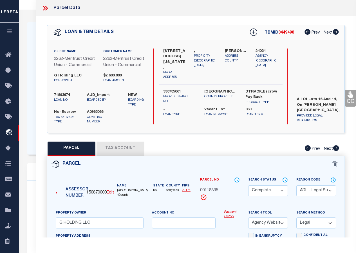
scroll to position [12, 0]
click at [46, 6] on icon at bounding box center [45, 8] width 7 height 7
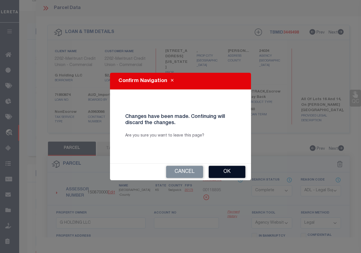
click at [224, 174] on button "Ok" at bounding box center [226, 172] width 37 height 12
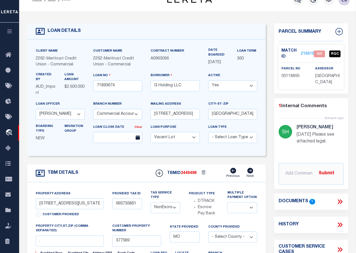
click at [306, 54] on link "2166167" at bounding box center [309, 54] width 16 height 6
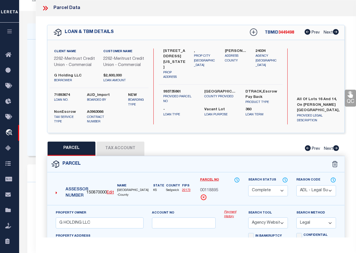
click at [353, 97] on icon at bounding box center [350, 94] width 5 height 6
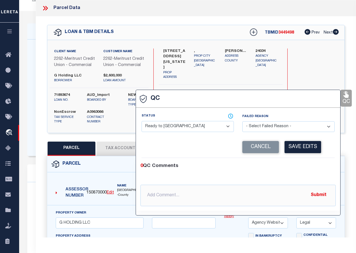
click at [186, 124] on select "- Select Status - Ready to QC Correct Incorrect" at bounding box center [188, 126] width 92 height 11
click at [142, 121] on select "- Select Status - Ready to QC Correct Incorrect" at bounding box center [188, 126] width 92 height 11
click at [299, 149] on button "Save Edits" at bounding box center [303, 147] width 37 height 12
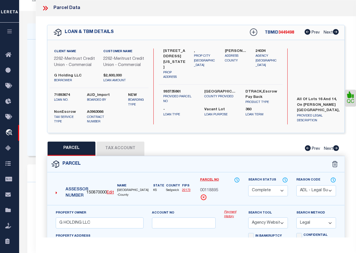
click at [45, 9] on icon at bounding box center [44, 8] width 3 height 5
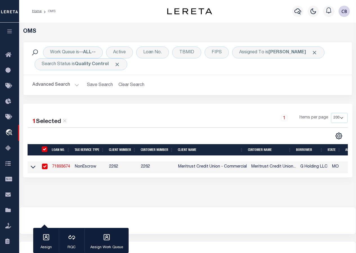
click at [62, 167] on link "71893674" at bounding box center [61, 166] width 18 height 4
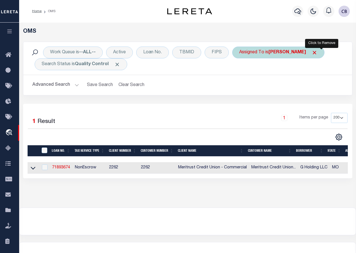
click at [318, 52] on span "Click to Remove" at bounding box center [315, 53] width 6 height 6
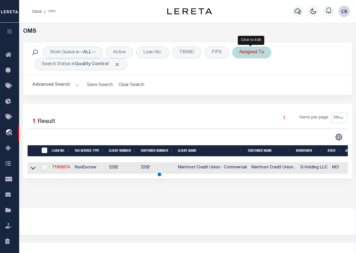
click at [253, 53] on div "Assigned To" at bounding box center [251, 52] width 39 height 12
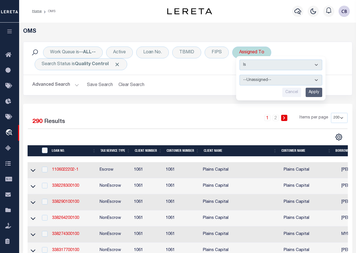
click at [264, 77] on select "--Unassigned-- [PERSON_NAME] [PERSON_NAME] [PERSON_NAME] [PERSON_NAME], [PERSON…" at bounding box center [281, 80] width 83 height 11
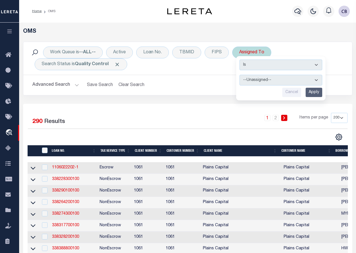
click at [240, 75] on select "--Unassigned-- [PERSON_NAME] [PERSON_NAME] [PERSON_NAME] [PERSON_NAME], [PERSON…" at bounding box center [281, 80] width 83 height 11
click at [314, 91] on input "Apply" at bounding box center [314, 92] width 17 height 9
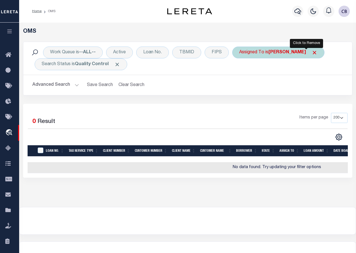
click at [312, 52] on span "Click to Remove" at bounding box center [315, 53] width 6 height 6
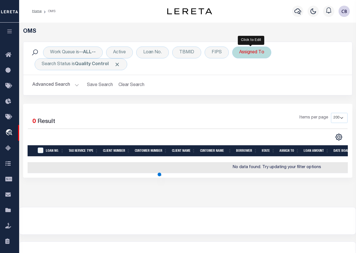
click at [256, 52] on div "Assigned To" at bounding box center [251, 52] width 39 height 12
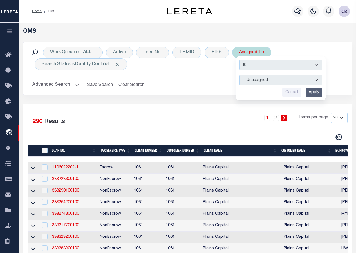
click at [270, 79] on select "--Unassigned-- [PERSON_NAME] [PERSON_NAME] [PERSON_NAME] [PERSON_NAME], [PERSON…" at bounding box center [281, 80] width 83 height 11
click at [240, 75] on select "--Unassigned-- [PERSON_NAME] [PERSON_NAME] [PERSON_NAME] [PERSON_NAME], [PERSON…" at bounding box center [281, 80] width 83 height 11
click at [313, 91] on input "Apply" at bounding box center [314, 92] width 17 height 9
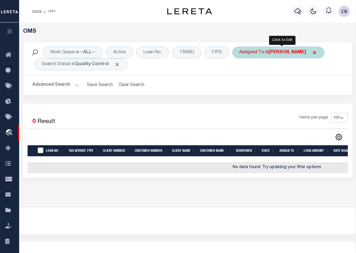
click at [287, 55] on b "[PERSON_NAME]" at bounding box center [287, 52] width 37 height 5
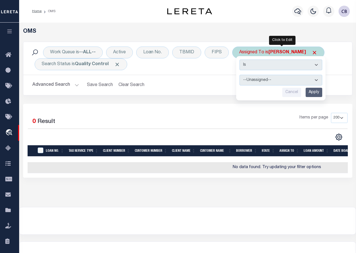
click at [316, 80] on select "--Unassigned-- [PERSON_NAME] [PERSON_NAME] [PERSON_NAME] [PERSON_NAME], [PERSON…" at bounding box center [281, 80] width 83 height 11
click at [240, 75] on select "--Unassigned-- [PERSON_NAME] [PERSON_NAME] [PERSON_NAME] [PERSON_NAME], [PERSON…" at bounding box center [281, 80] width 83 height 11
click at [313, 94] on input "Apply" at bounding box center [314, 92] width 17 height 9
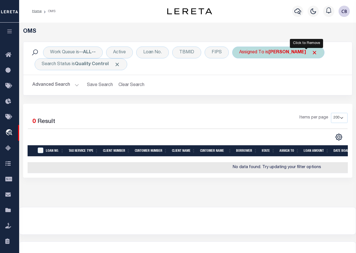
click at [312, 52] on span "Click to Remove" at bounding box center [315, 53] width 6 height 6
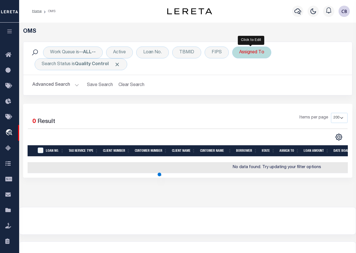
click at [251, 53] on div "Assigned To" at bounding box center [251, 52] width 39 height 12
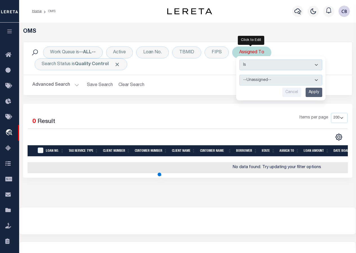
click at [285, 81] on select "--Unassigned-- [PERSON_NAME] [PERSON_NAME] [PERSON_NAME] [PERSON_NAME], [PERSON…" at bounding box center [281, 80] width 83 height 11
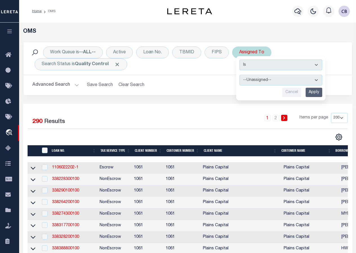
click at [240, 75] on select "--Unassigned-- [PERSON_NAME] [PERSON_NAME] [PERSON_NAME] [PERSON_NAME], [PERSON…" at bounding box center [281, 80] width 83 height 11
click at [309, 94] on input "Apply" at bounding box center [314, 92] width 17 height 9
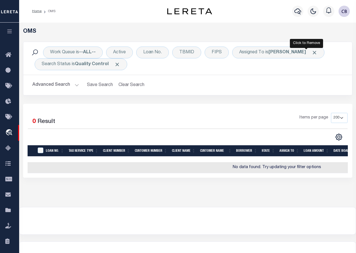
click at [312, 50] on span "Click to Remove" at bounding box center [315, 53] width 6 height 6
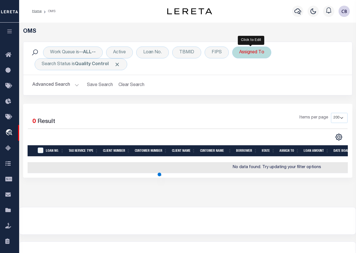
click at [255, 54] on div "Assigned To" at bounding box center [251, 52] width 39 height 12
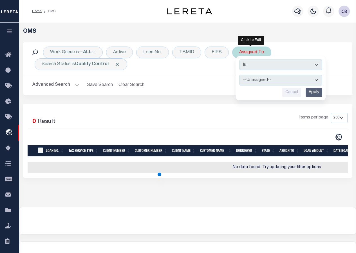
drag, startPoint x: 279, startPoint y: 77, endPoint x: 277, endPoint y: 86, distance: 9.0
click at [279, 77] on select "--Unassigned-- [PERSON_NAME] [PERSON_NAME] [PERSON_NAME] [PERSON_NAME], [PERSON…" at bounding box center [281, 80] width 83 height 11
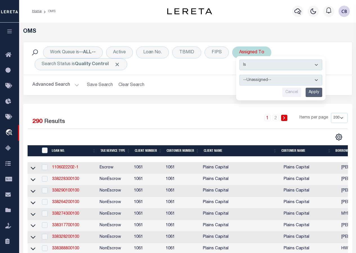
click at [240, 75] on select "--Unassigned-- [PERSON_NAME] [PERSON_NAME] [PERSON_NAME] [PERSON_NAME], [PERSON…" at bounding box center [281, 80] width 83 height 11
click at [312, 92] on input "Apply" at bounding box center [314, 92] width 17 height 9
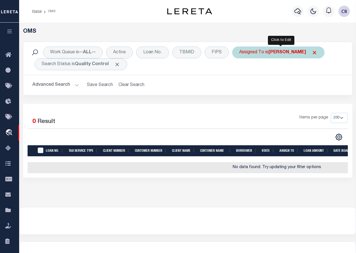
click at [280, 53] on b "[PERSON_NAME]" at bounding box center [287, 52] width 37 height 5
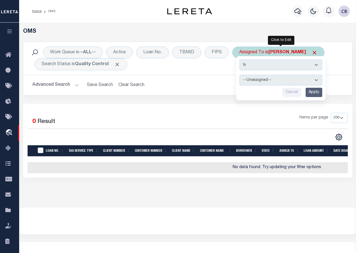
click at [269, 79] on select "--Unassigned-- [PERSON_NAME] [PERSON_NAME] [PERSON_NAME] [PERSON_NAME], [PERSON…" at bounding box center [281, 80] width 83 height 11
click at [240, 75] on select "--Unassigned-- [PERSON_NAME] [PERSON_NAME] [PERSON_NAME] [PERSON_NAME], [PERSON…" at bounding box center [281, 80] width 83 height 11
click at [311, 92] on input "Apply" at bounding box center [314, 92] width 17 height 9
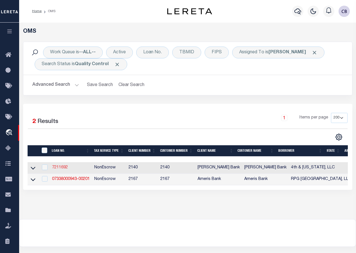
click at [62, 167] on link "7211692" at bounding box center [60, 167] width 16 height 4
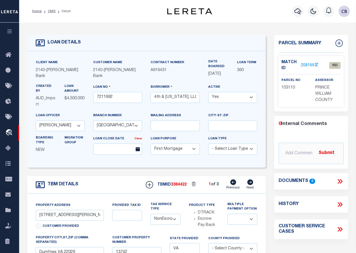
click at [303, 65] on link "2081697" at bounding box center [309, 66] width 16 height 6
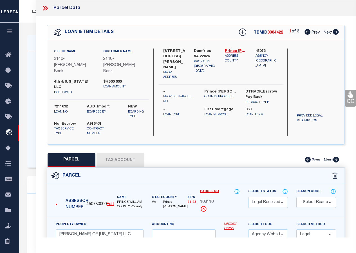
click at [337, 33] on icon at bounding box center [336, 32] width 6 height 6
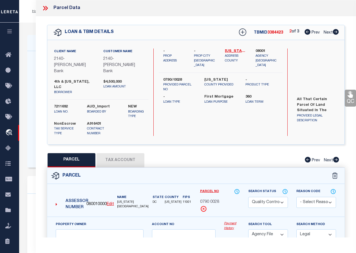
click at [337, 33] on icon at bounding box center [336, 32] width 6 height 6
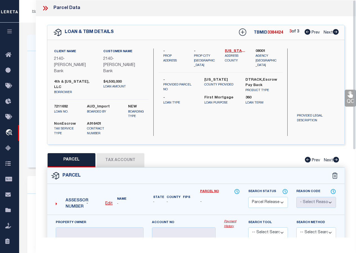
click at [45, 8] on icon at bounding box center [44, 8] width 3 height 5
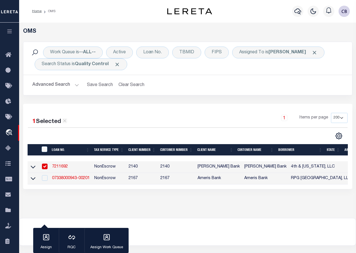
click at [45, 165] on input "checkbox" at bounding box center [45, 166] width 6 height 6
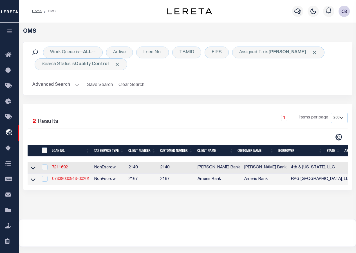
click at [62, 180] on link "07338000943-00201" at bounding box center [71, 179] width 38 height 4
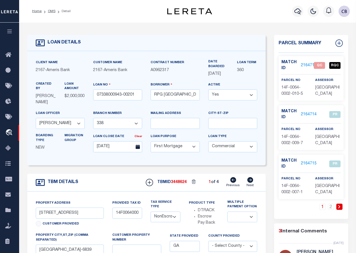
click at [307, 65] on link "2164713" at bounding box center [309, 66] width 16 height 6
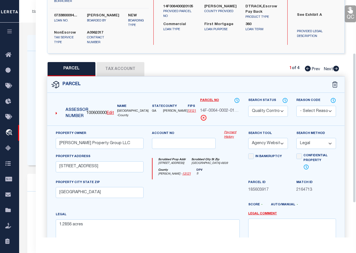
scroll to position [84, 0]
click at [337, 65] on icon at bounding box center [336, 68] width 6 height 6
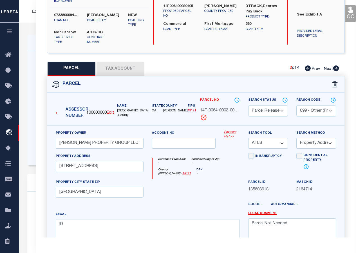
click at [337, 65] on icon at bounding box center [336, 68] width 6 height 6
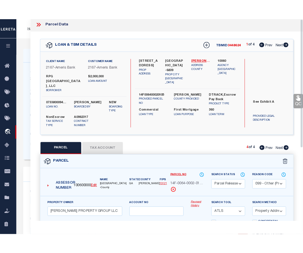
scroll to position [0, 0]
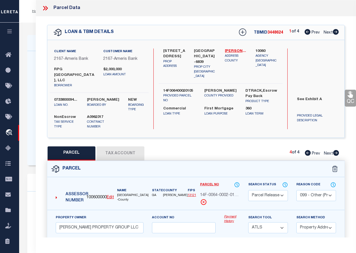
click at [46, 9] on icon at bounding box center [45, 8] width 7 height 7
